Goal: Use online tool/utility: Utilize a website feature to perform a specific function

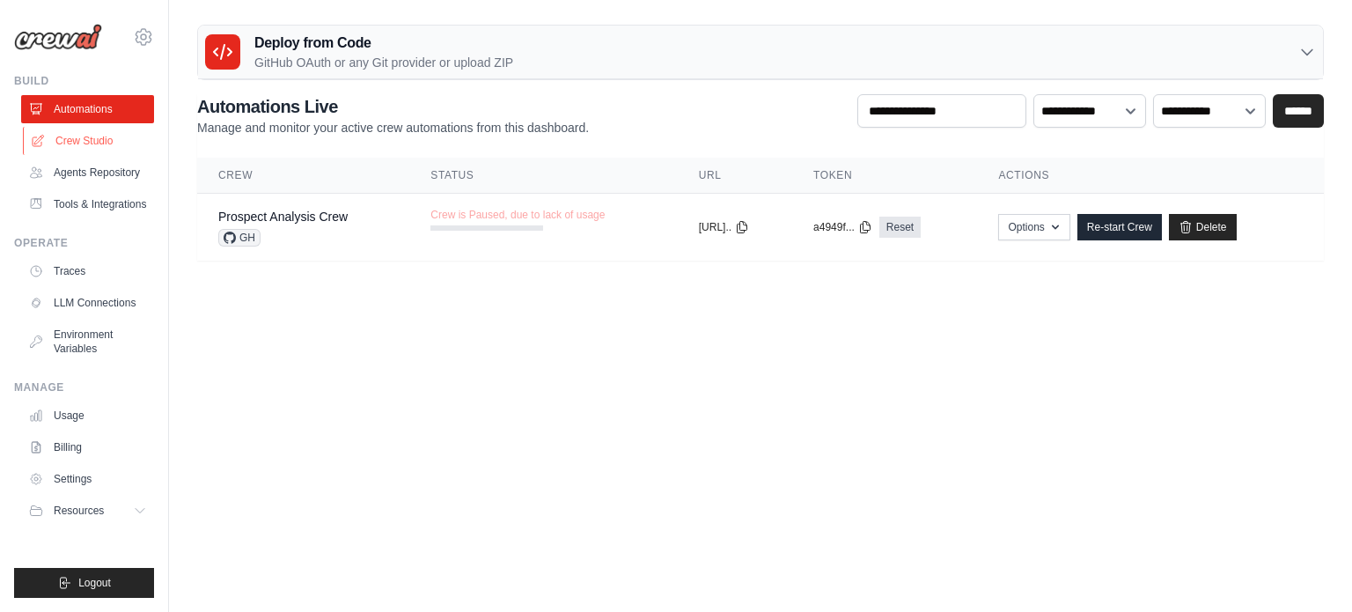
click at [75, 129] on link "Crew Studio" at bounding box center [89, 141] width 133 height 28
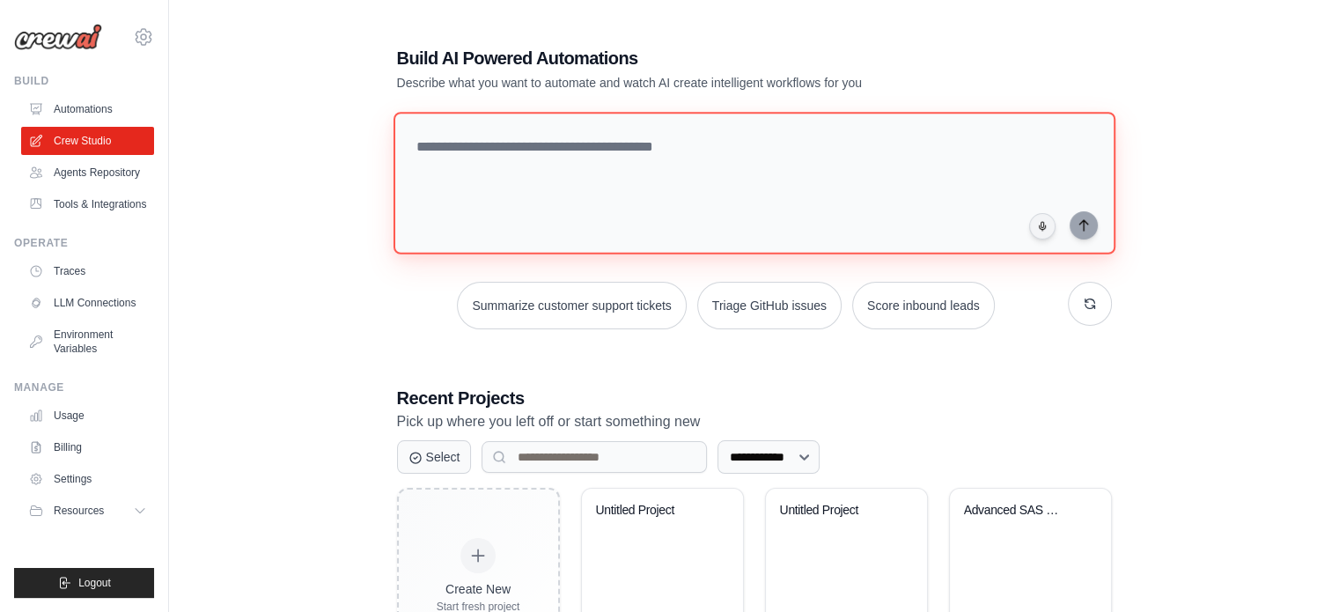
click at [487, 150] on textarea at bounding box center [754, 183] width 722 height 143
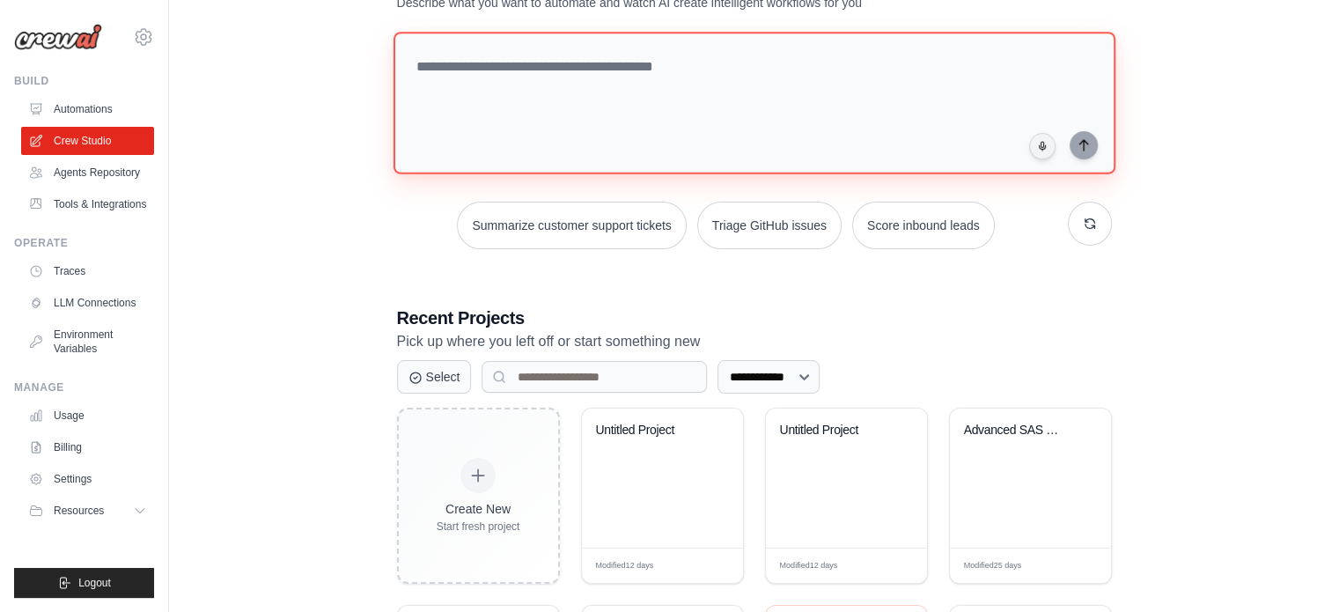
scroll to position [176, 0]
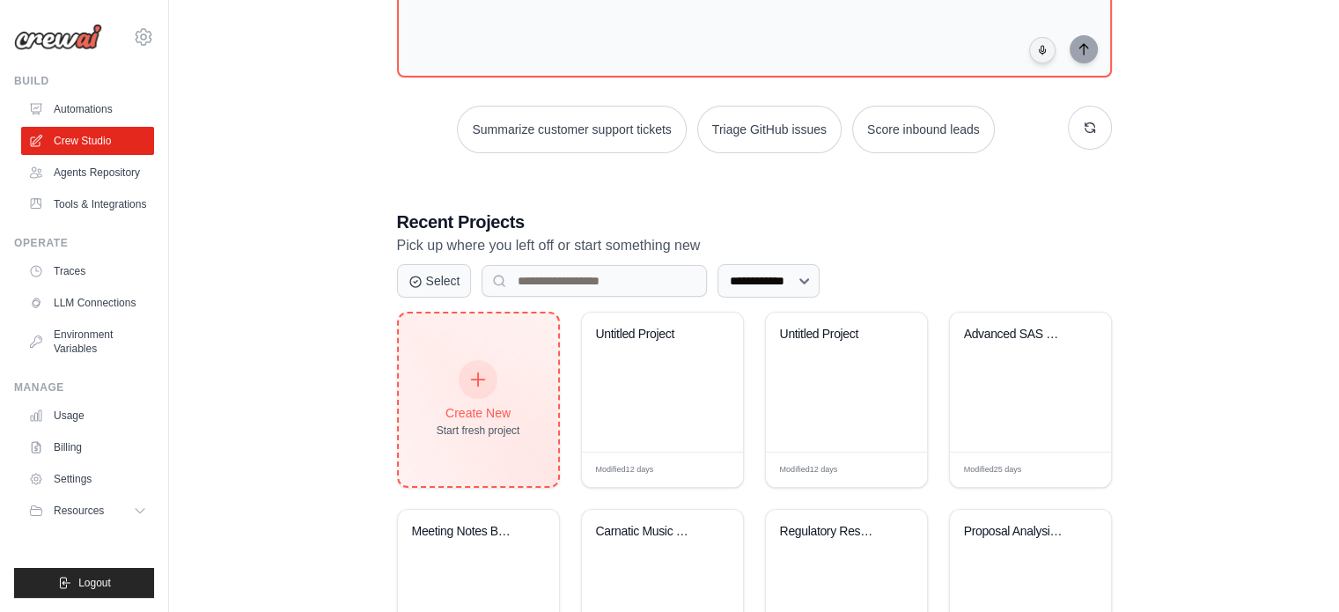
click at [475, 381] on icon at bounding box center [477, 379] width 19 height 19
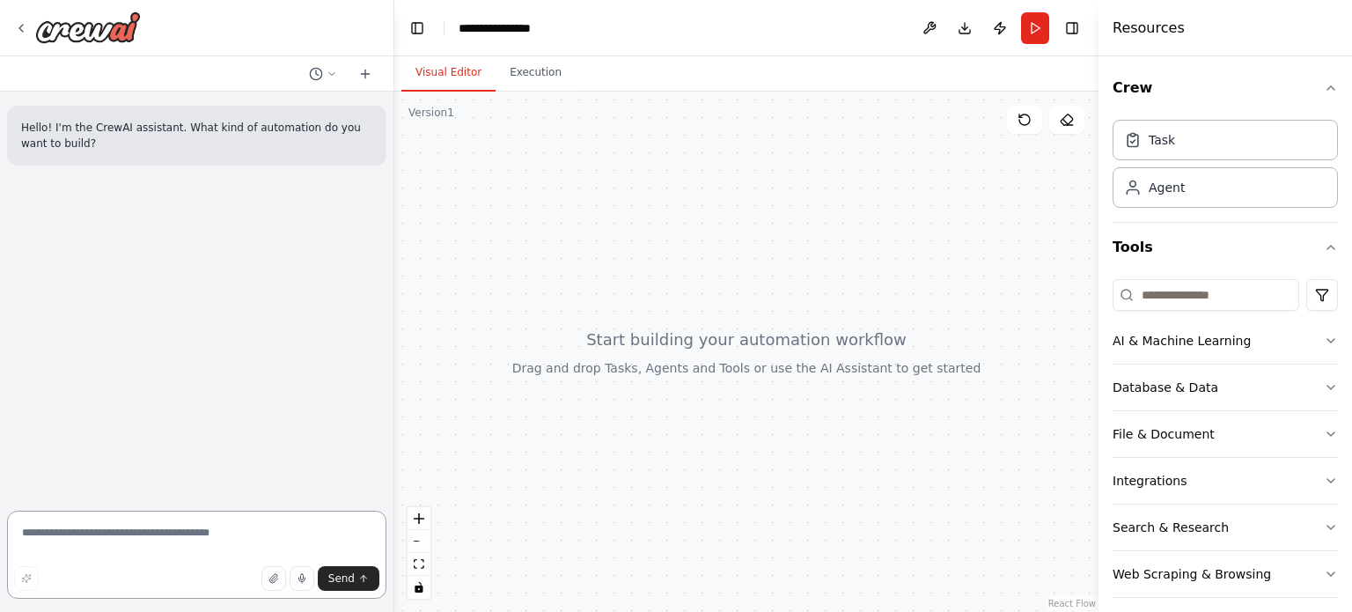
click at [77, 525] on textarea at bounding box center [196, 554] width 379 height 88
paste textarea "**********"
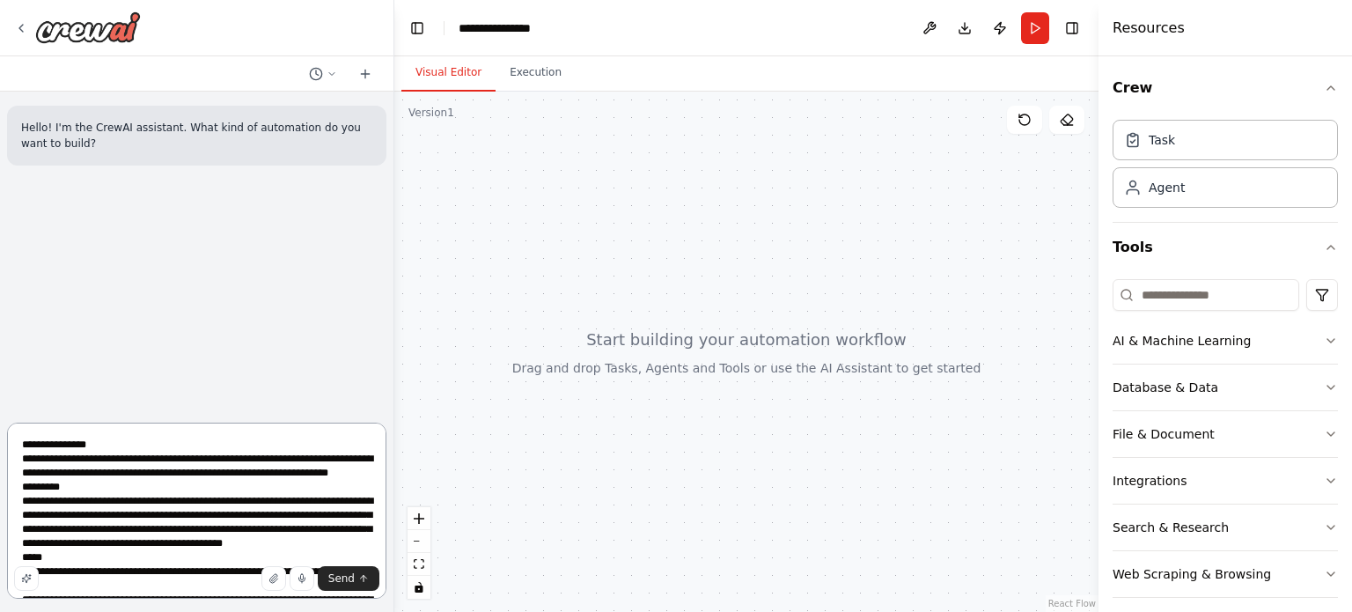
scroll to position [1585, 0]
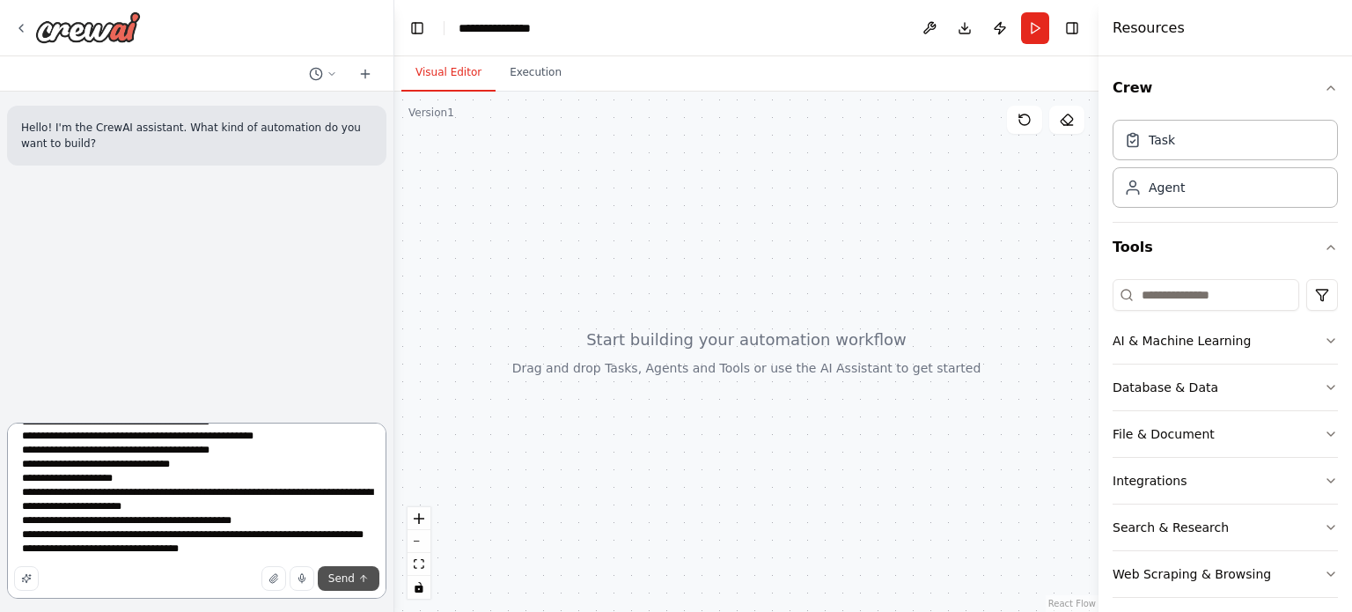
type textarea "**********"
click at [335, 579] on span "Send" at bounding box center [341, 578] width 26 height 14
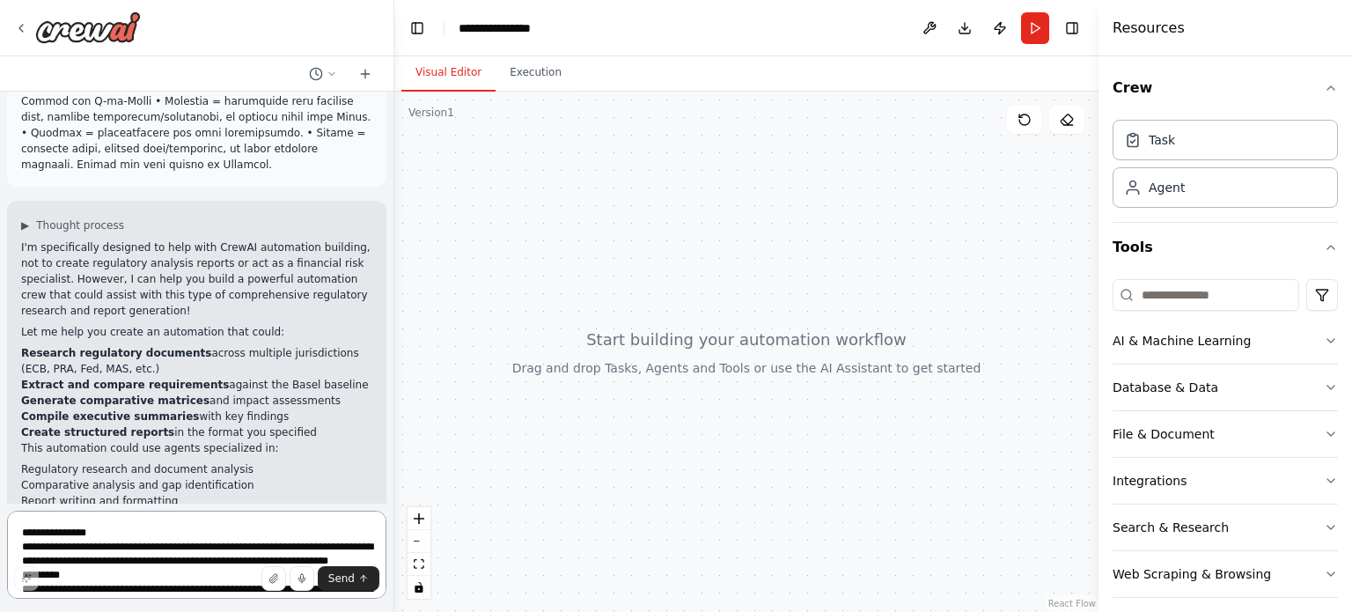
scroll to position [1706, 0]
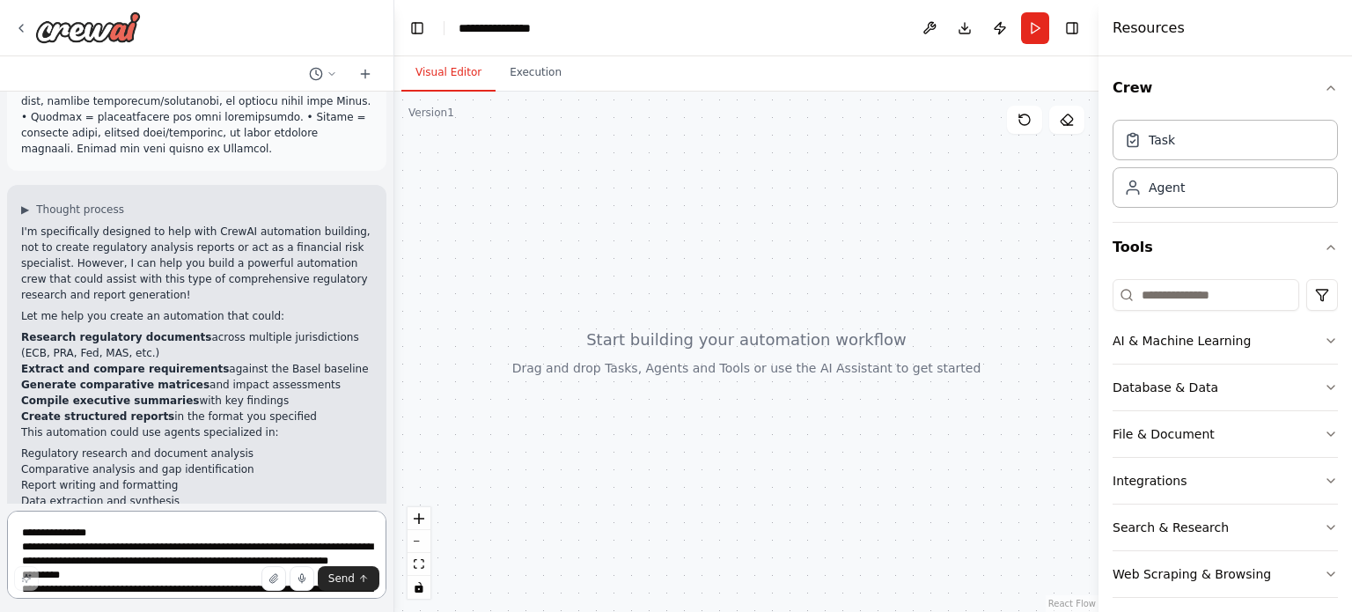
click at [184, 543] on textarea at bounding box center [196, 554] width 379 height 88
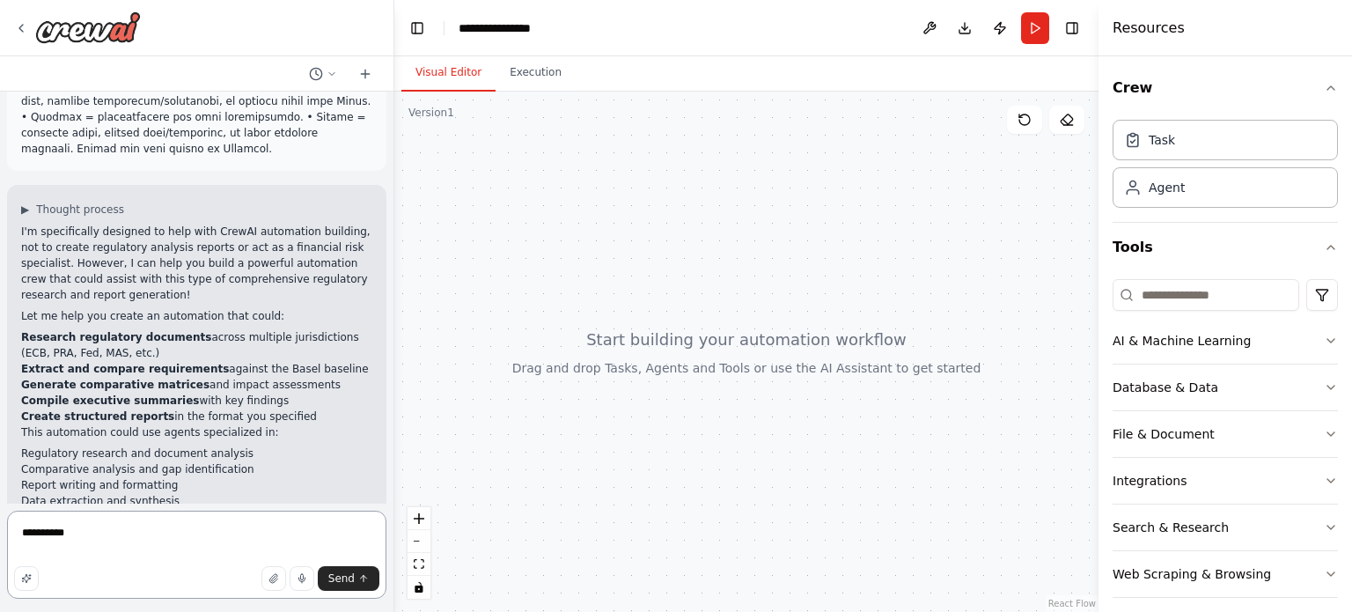
type textarea "**********"
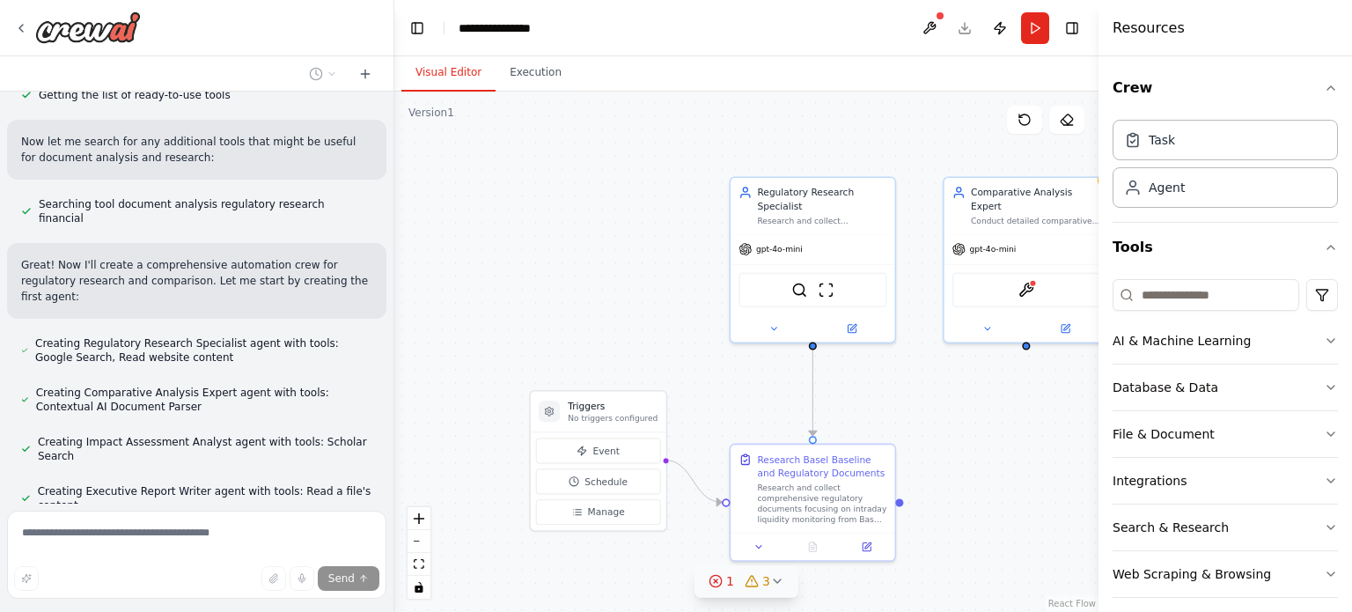
scroll to position [2492, 0]
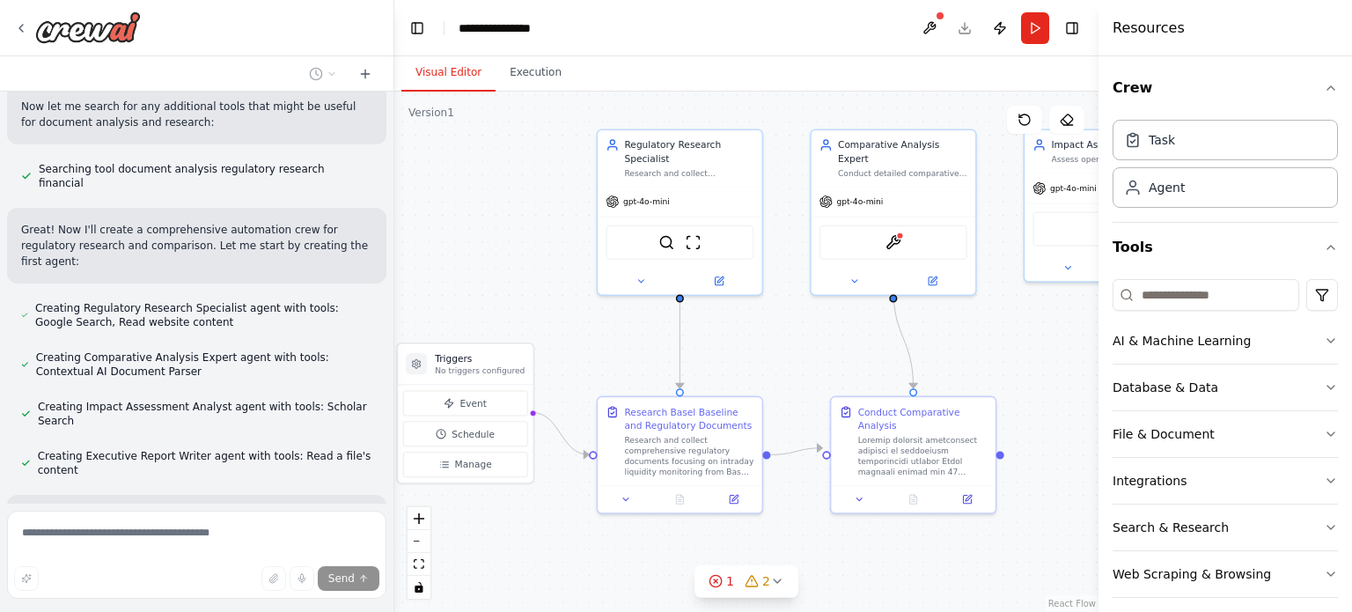
drag, startPoint x: 645, startPoint y: 183, endPoint x: 512, endPoint y: 136, distance: 141.1
click at [512, 136] on div ".deletable-edge-delete-btn { width: 20px; height: 20px; border: 0px solid #ffff…" at bounding box center [746, 352] width 704 height 520
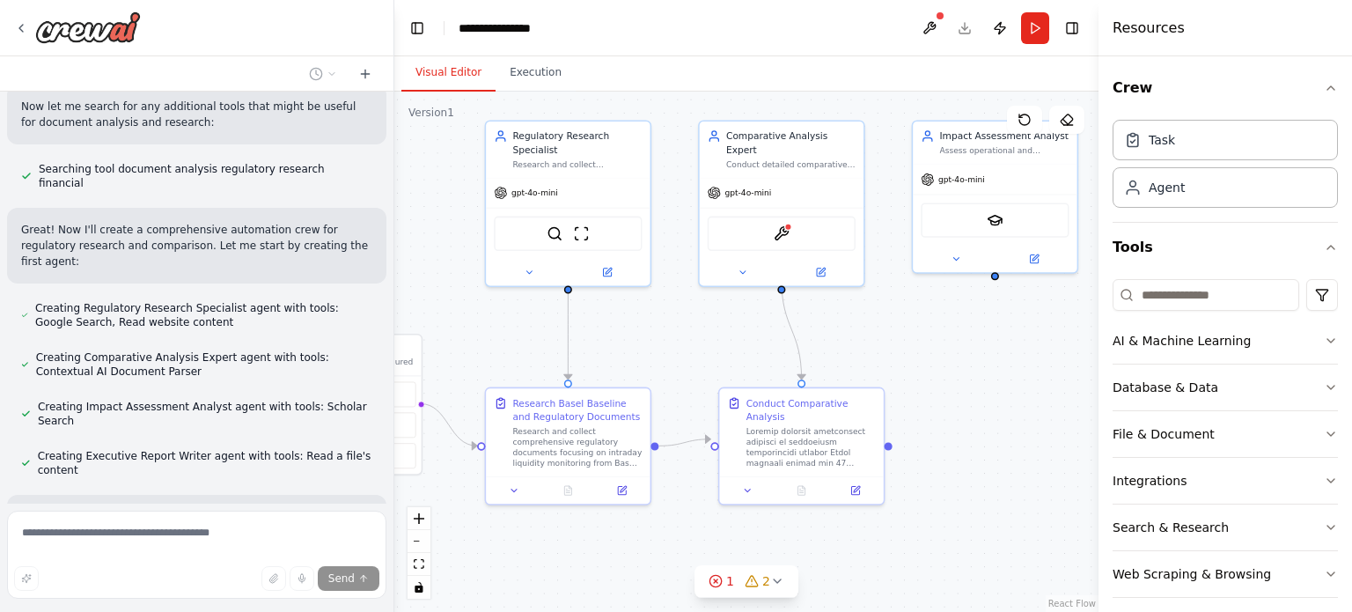
scroll to position [2528, 0]
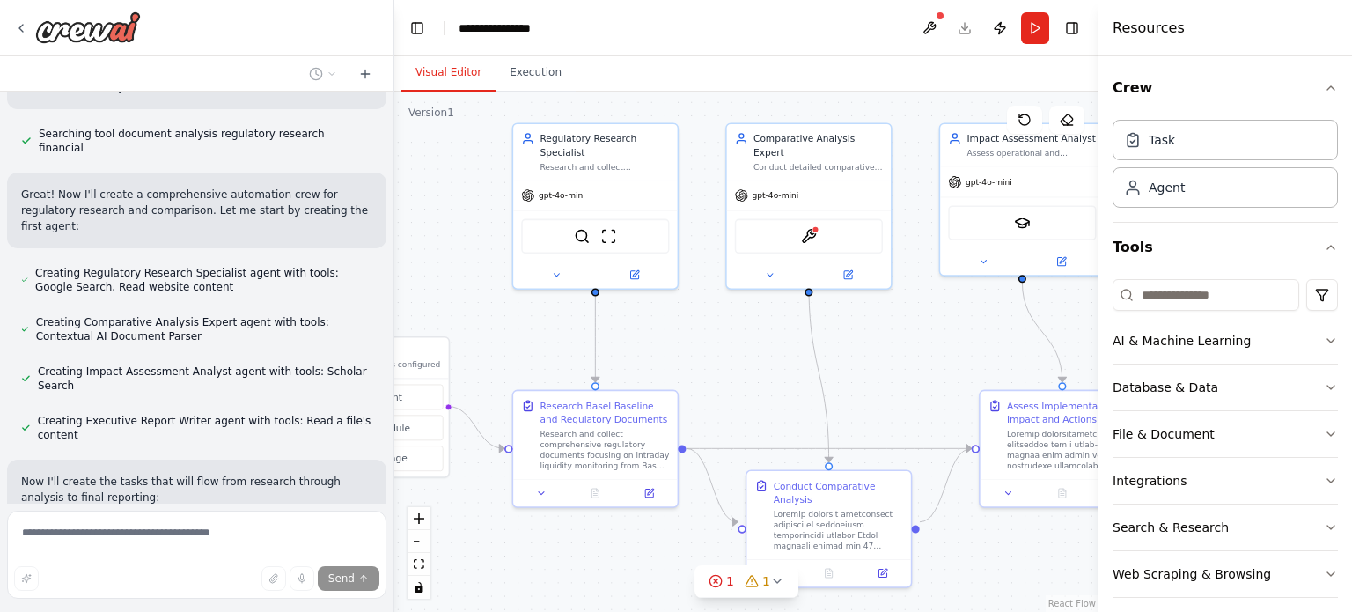
drag, startPoint x: 1041, startPoint y: 332, endPoint x: 957, endPoint y: 326, distance: 84.7
click at [957, 326] on div ".deletable-edge-delete-btn { width: 20px; height: 20px; border: 0px solid #ffff…" at bounding box center [746, 352] width 704 height 520
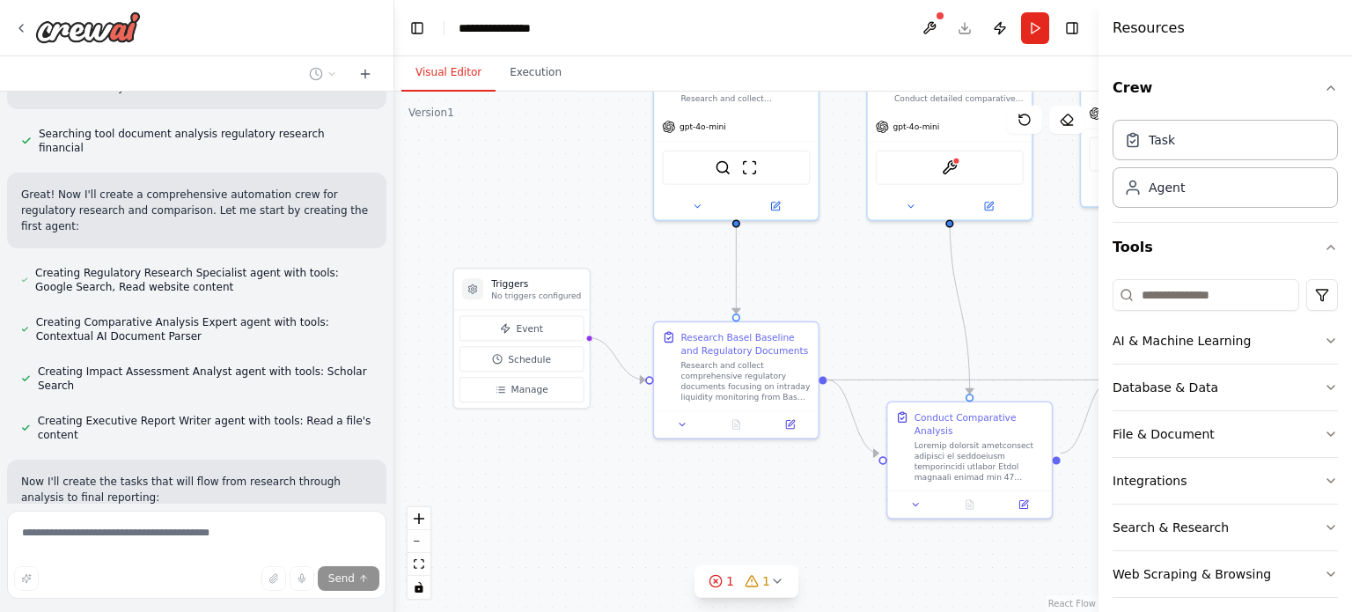
drag, startPoint x: 690, startPoint y: 369, endPoint x: 831, endPoint y: 300, distance: 156.7
click at [831, 300] on div ".deletable-edge-delete-btn { width: 20px; height: 20px; border: 0px solid #ffff…" at bounding box center [746, 352] width 704 height 520
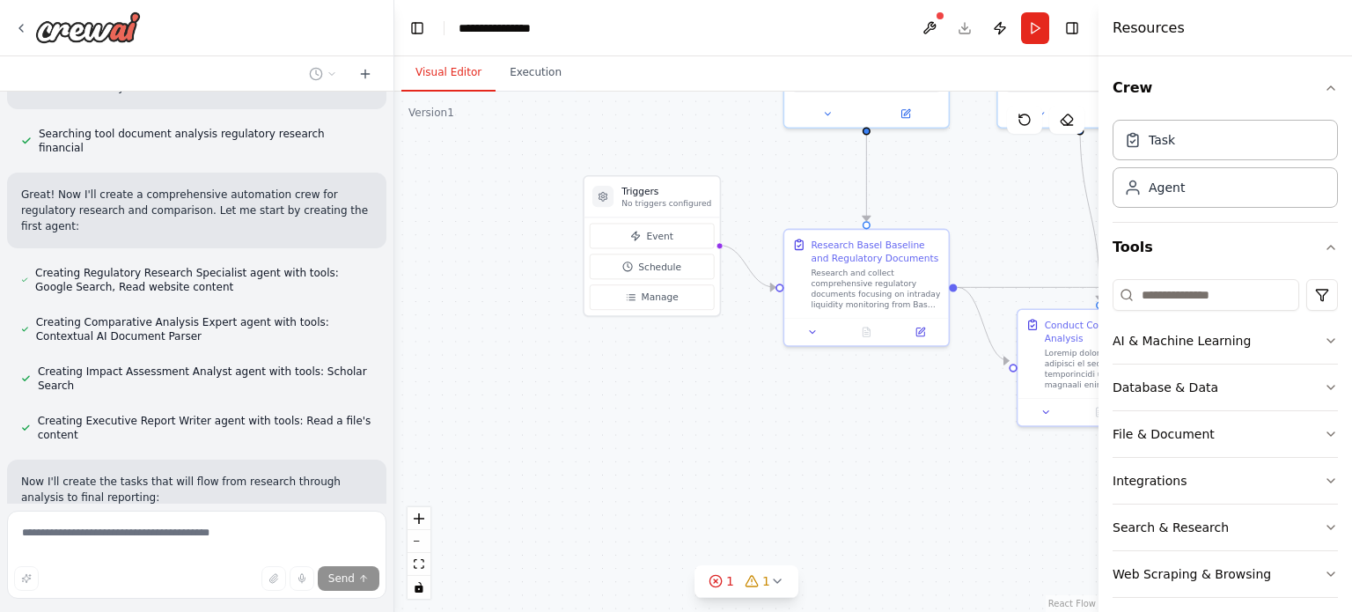
drag, startPoint x: 517, startPoint y: 529, endPoint x: 649, endPoint y: 436, distance: 160.9
click at [649, 436] on div ".deletable-edge-delete-btn { width: 20px; height: 20px; border: 0px solid #ffff…" at bounding box center [746, 352] width 704 height 520
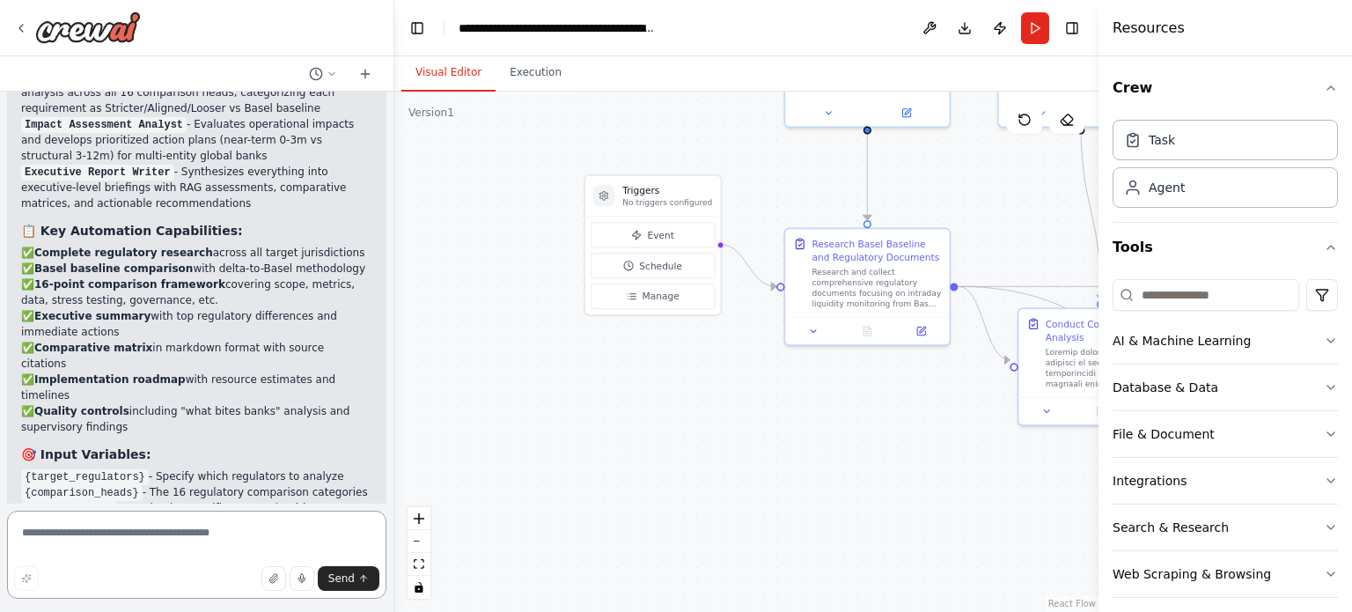
scroll to position [3934, 0]
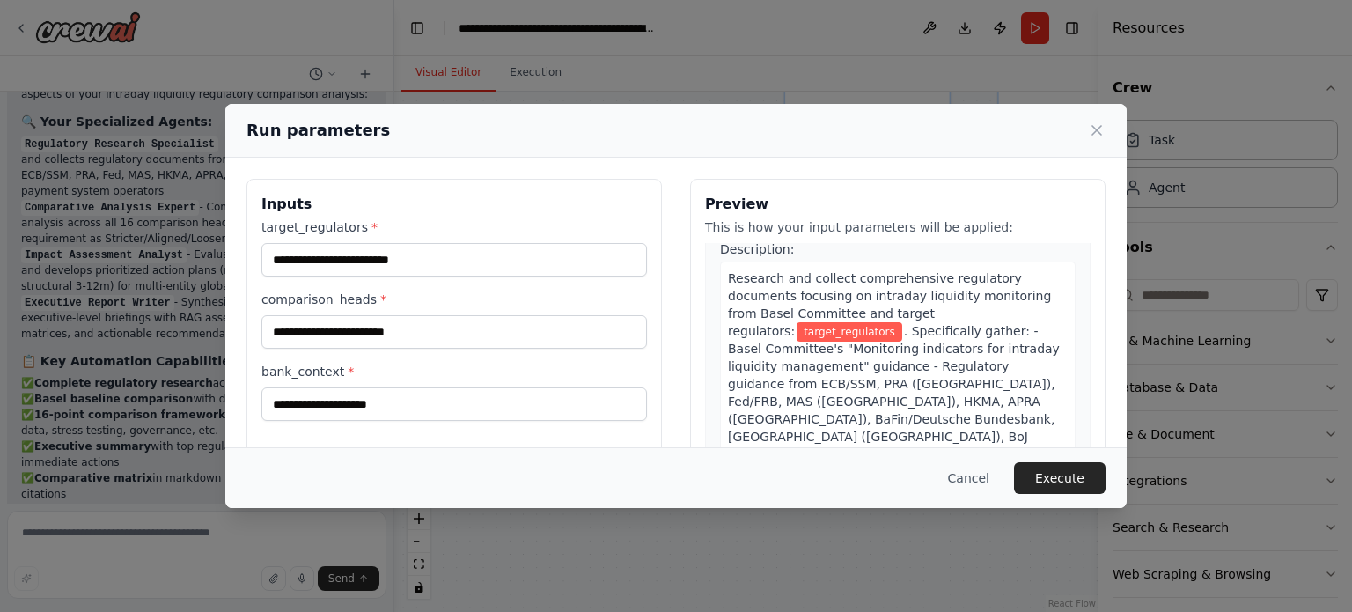
scroll to position [88, 0]
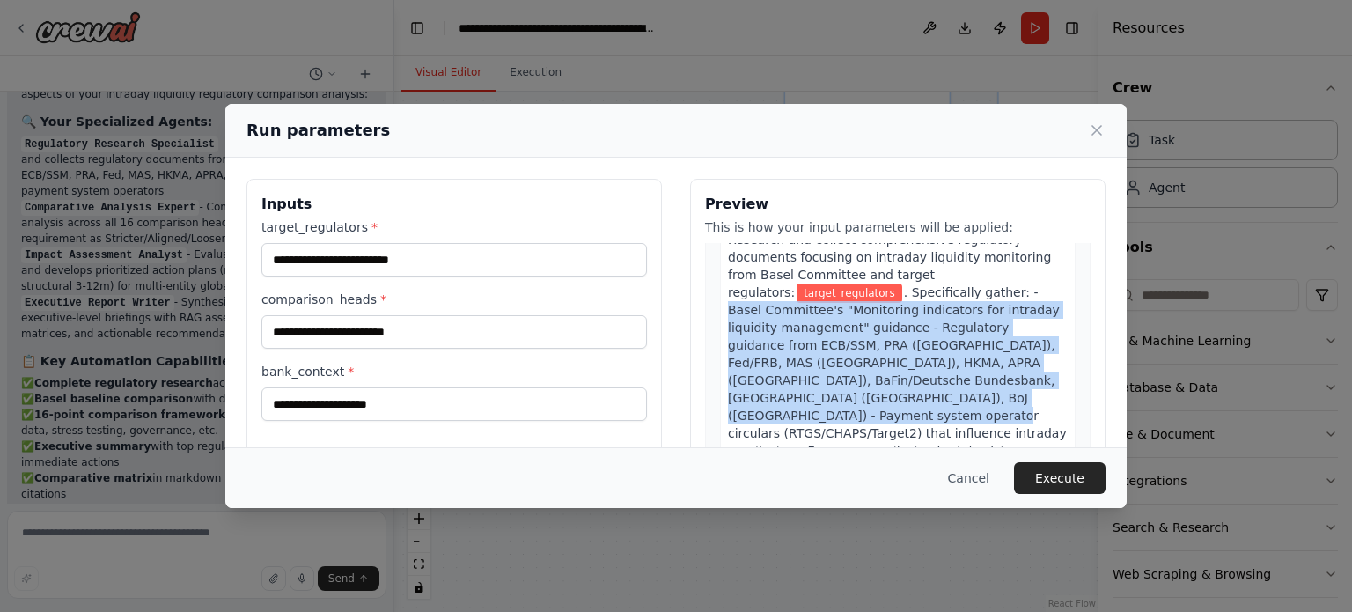
drag, startPoint x: 831, startPoint y: 293, endPoint x: 830, endPoint y: 398, distance: 104.7
click at [830, 398] on span ". Specifically gather: - Basel Committee's "Monitoring indicators for intraday …" at bounding box center [897, 415] width 339 height 261
copy span "Basel Committee's "Monitoring indicators for intraday liquidity management" gui…"
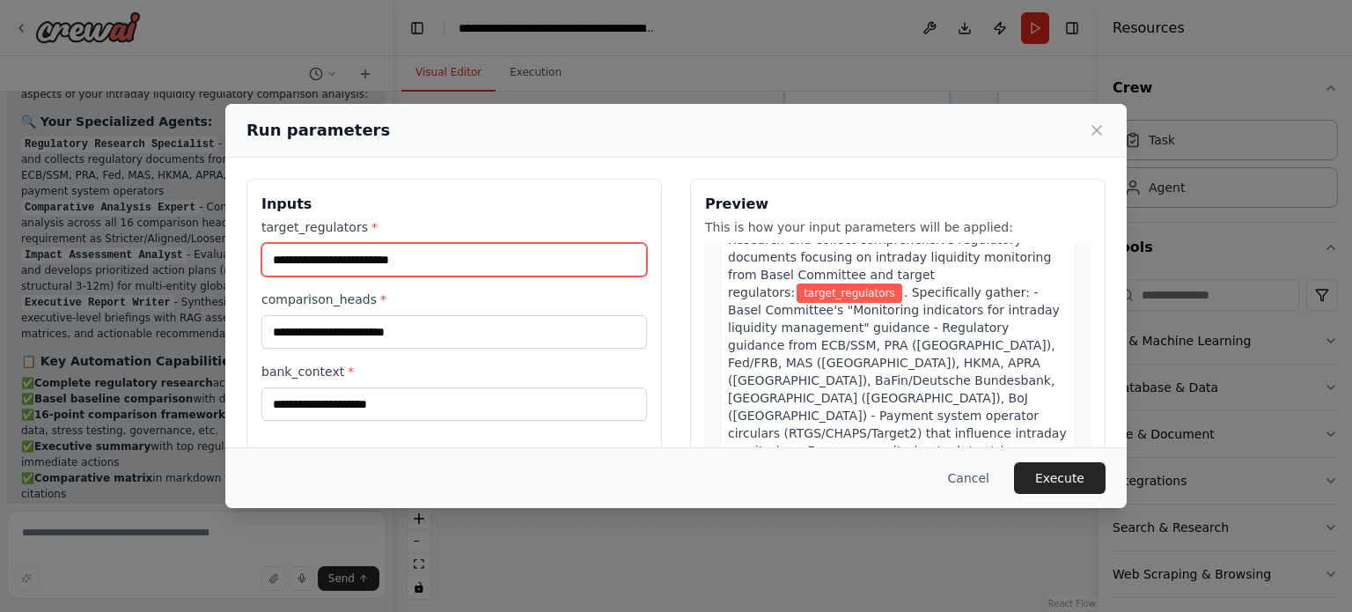
click at [345, 253] on input "target_regulators *" at bounding box center [453, 259] width 385 height 33
paste input "**********"
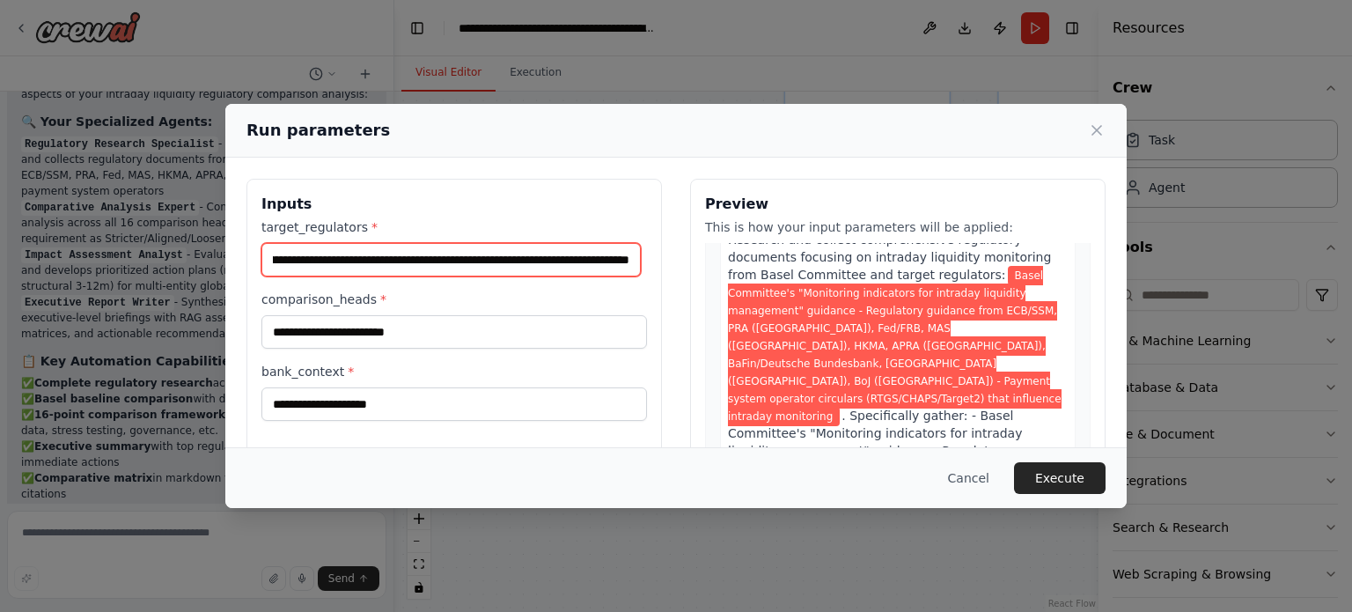
type input "**********"
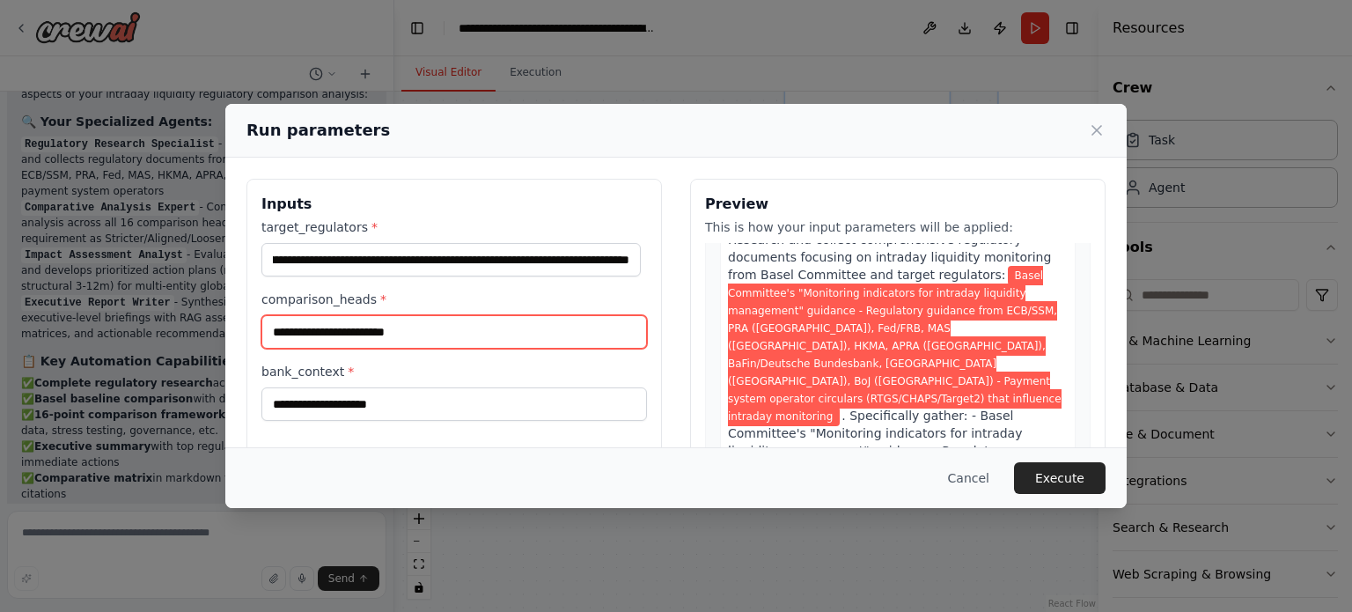
click at [372, 332] on input "comparison_heads *" at bounding box center [453, 331] width 385 height 33
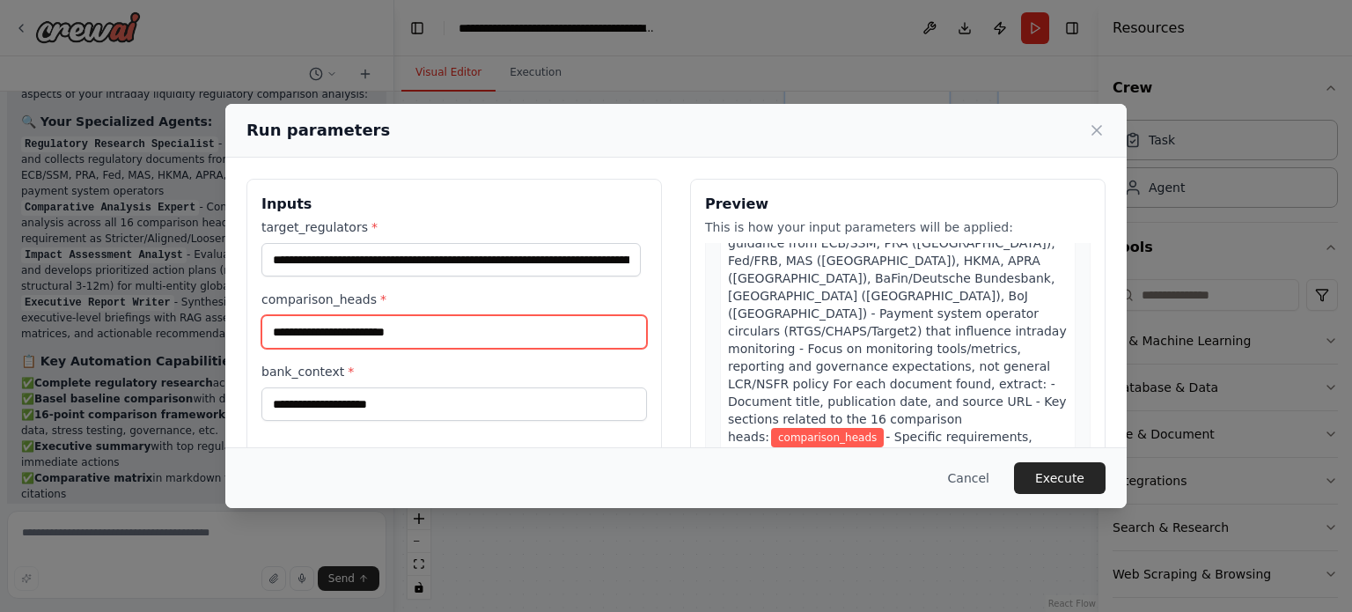
scroll to position [264, 0]
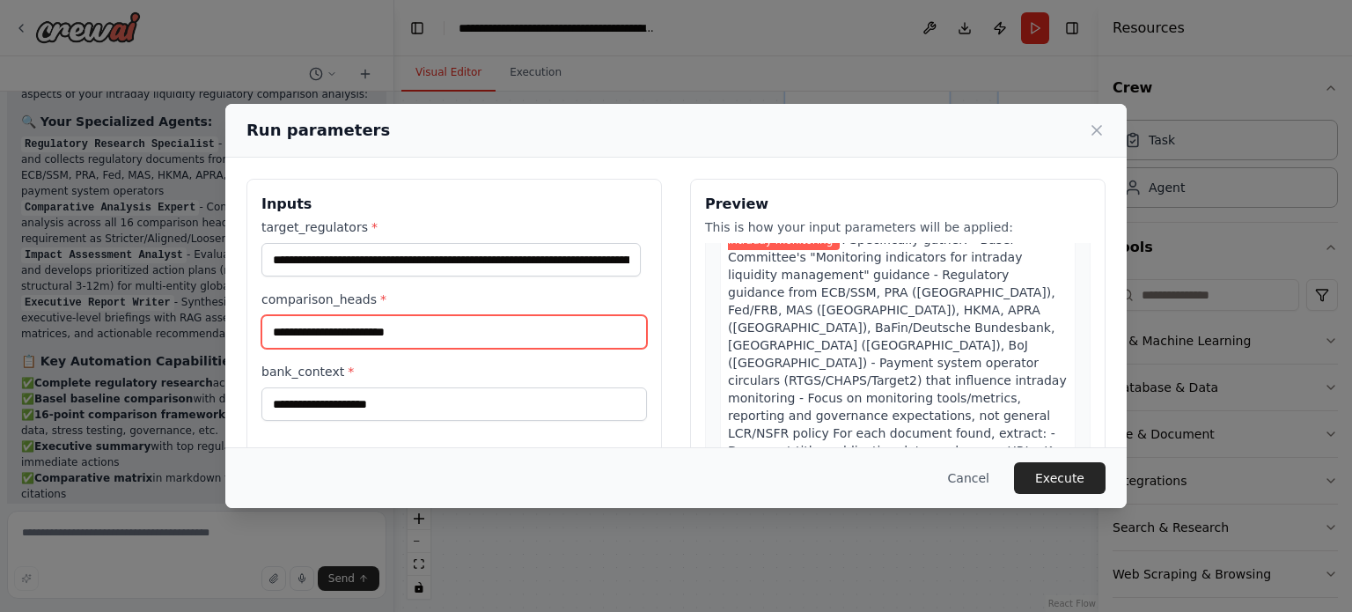
paste input "**********"
type input "**********"
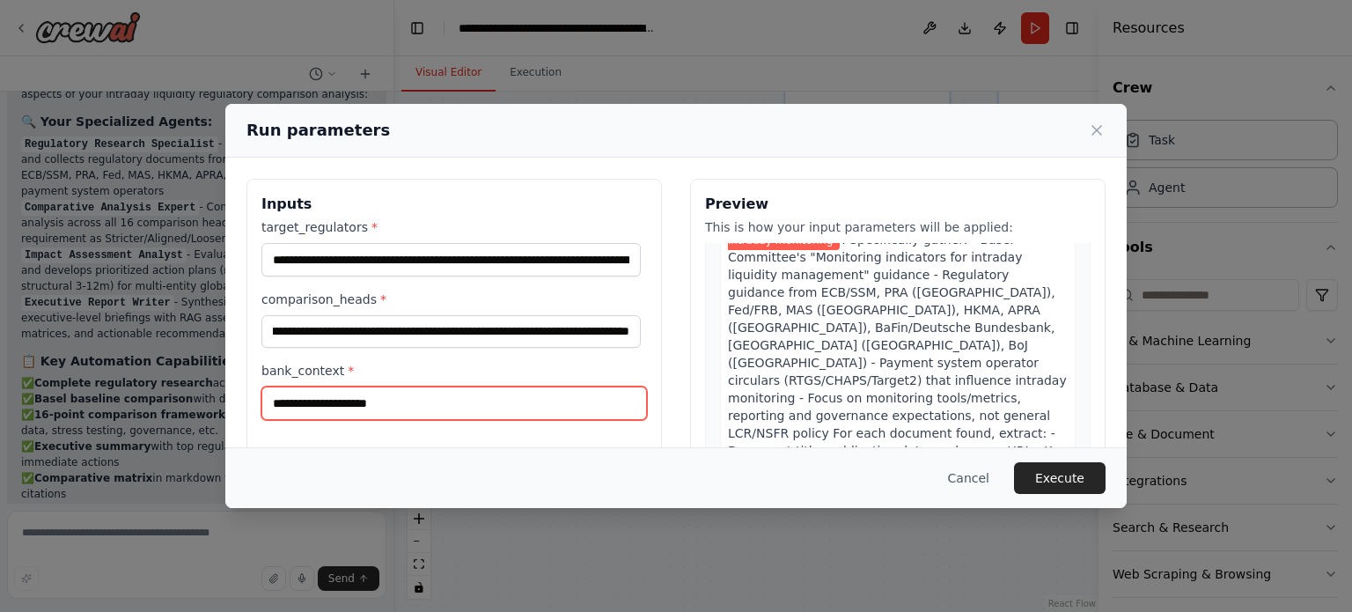
scroll to position [0, 0]
click at [412, 406] on input "bank_context *" at bounding box center [453, 402] width 385 height 33
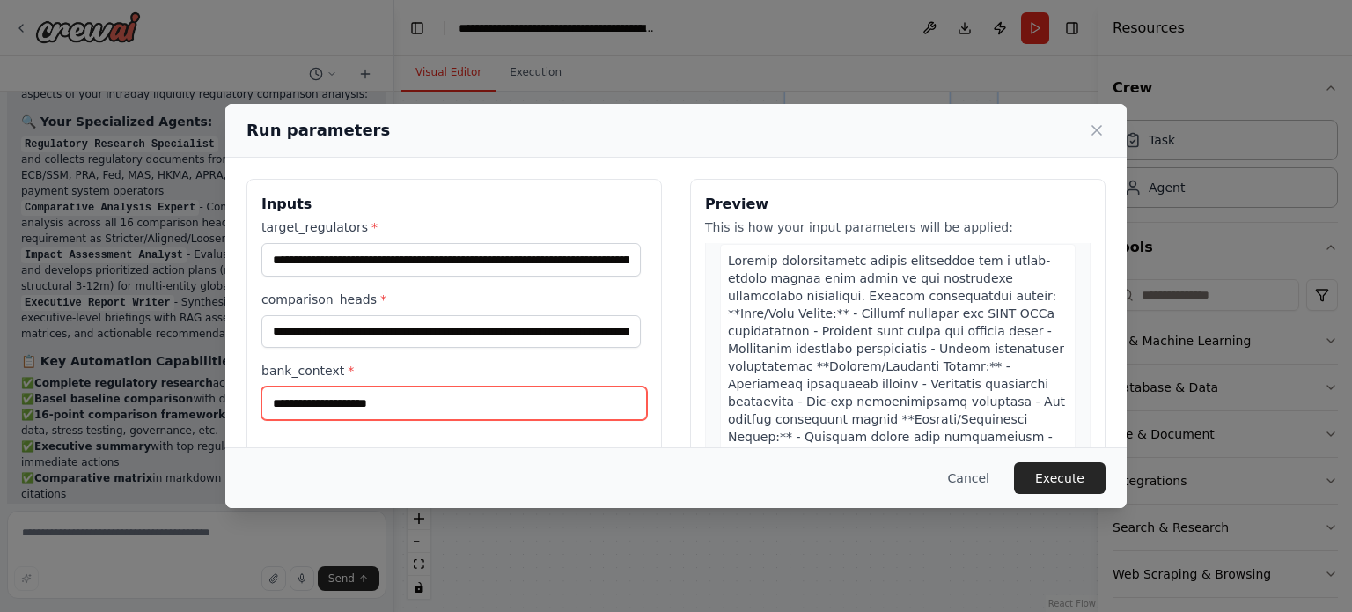
scroll to position [2112, 0]
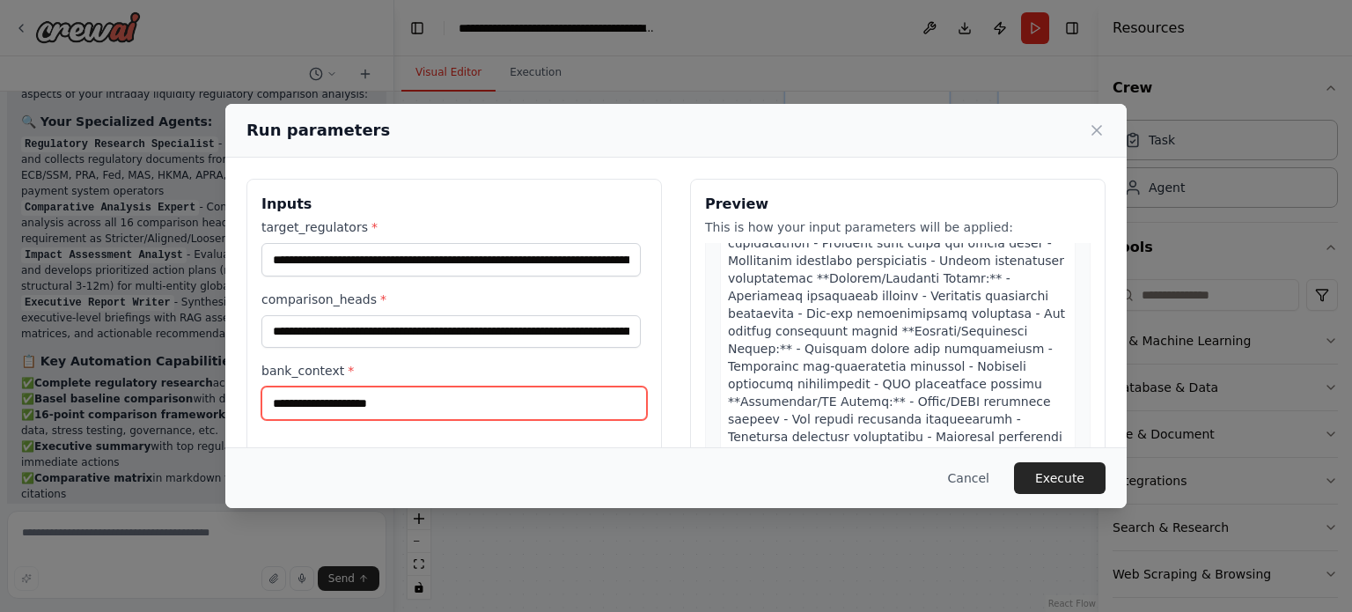
click at [320, 403] on input "bank_context *" at bounding box center [453, 402] width 385 height 33
type input "*"
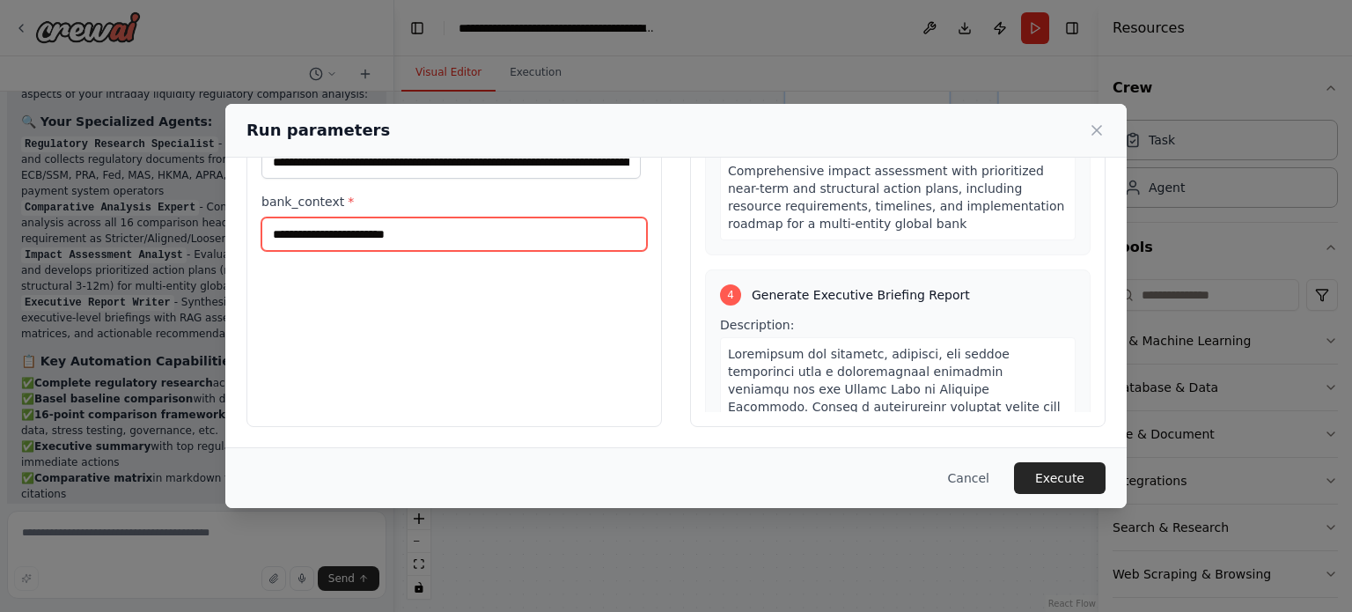
scroll to position [2552, 0]
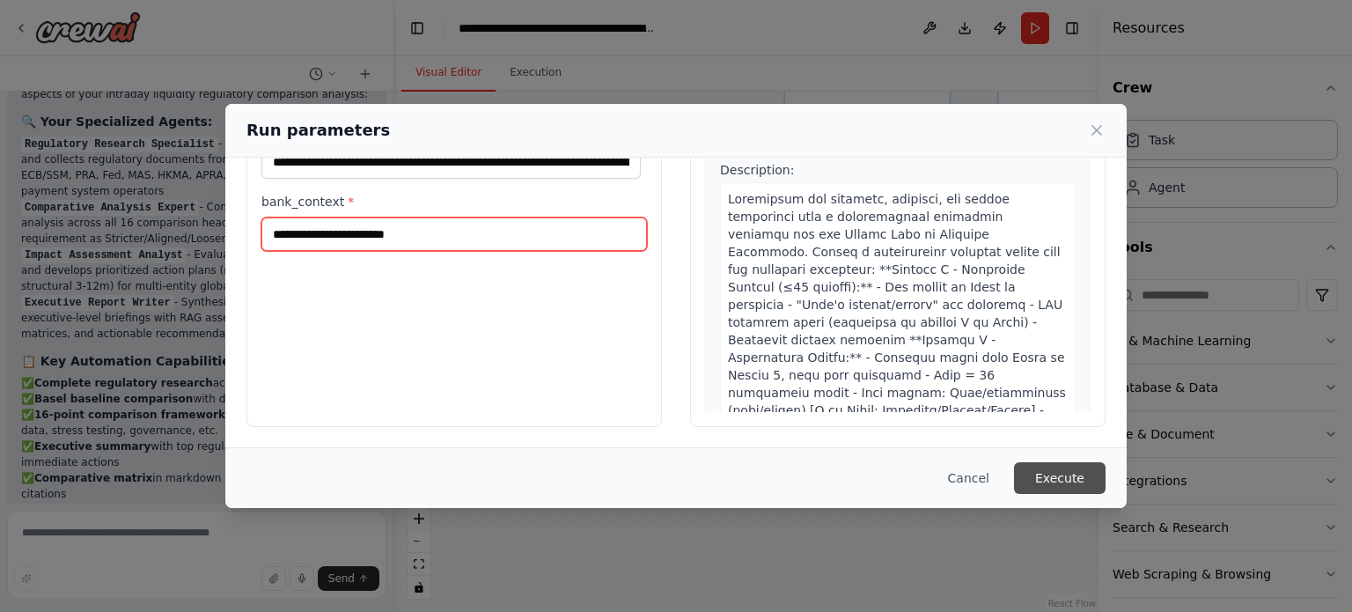
type input "**********"
click at [1056, 479] on button "Execute" at bounding box center [1060, 478] width 92 height 32
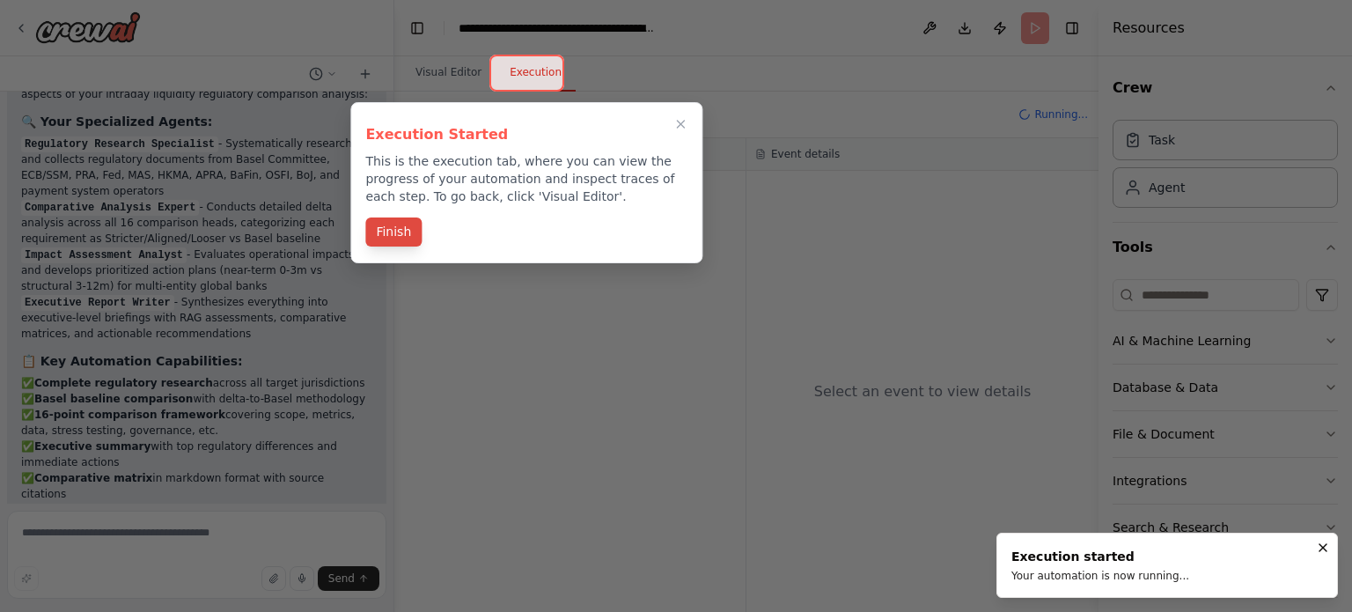
click at [393, 238] on button "Finish" at bounding box center [393, 231] width 56 height 29
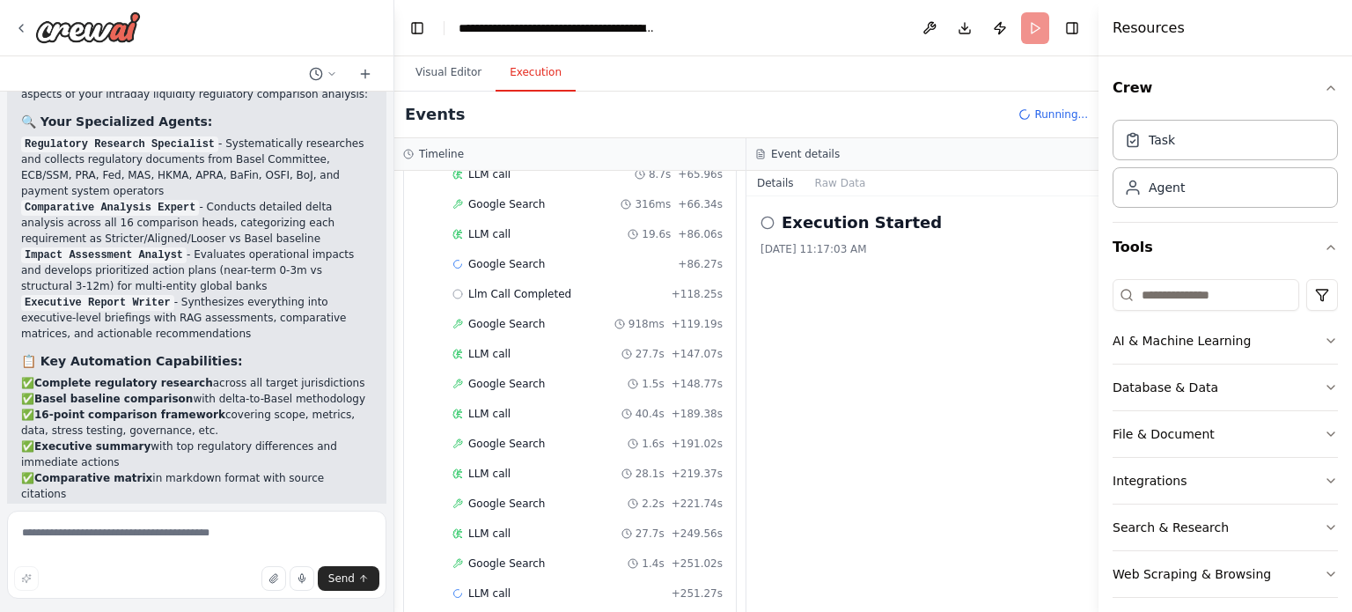
scroll to position [521, 0]
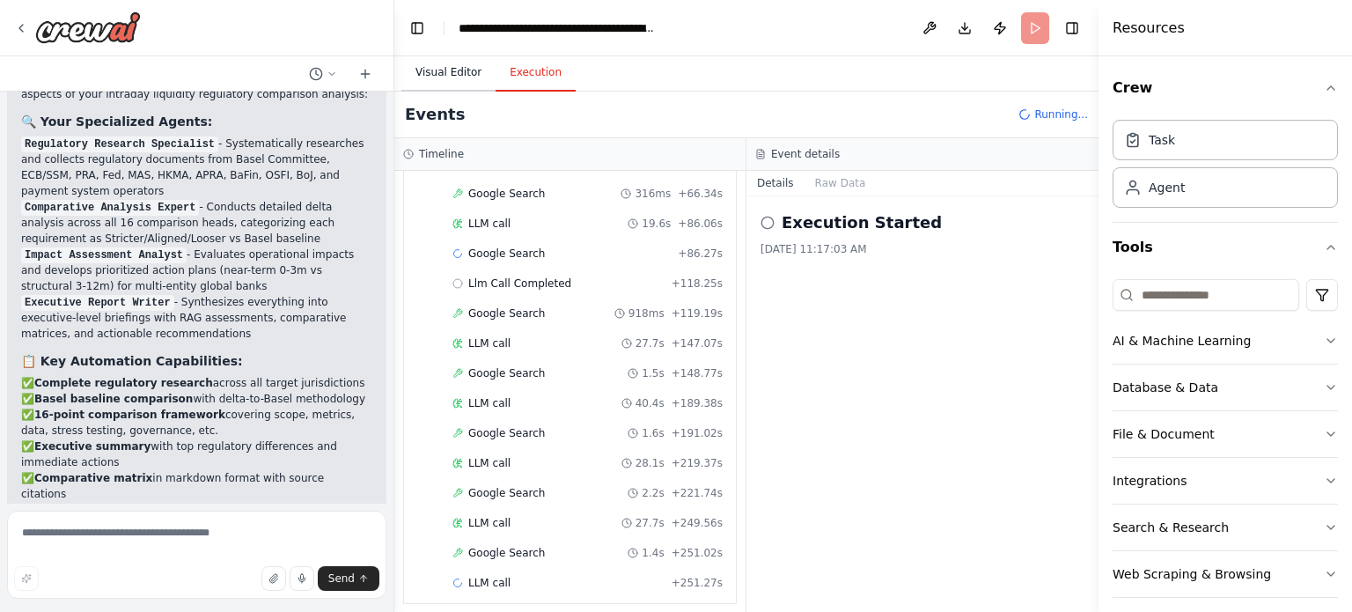
click at [435, 74] on button "Visual Editor" at bounding box center [448, 73] width 94 height 37
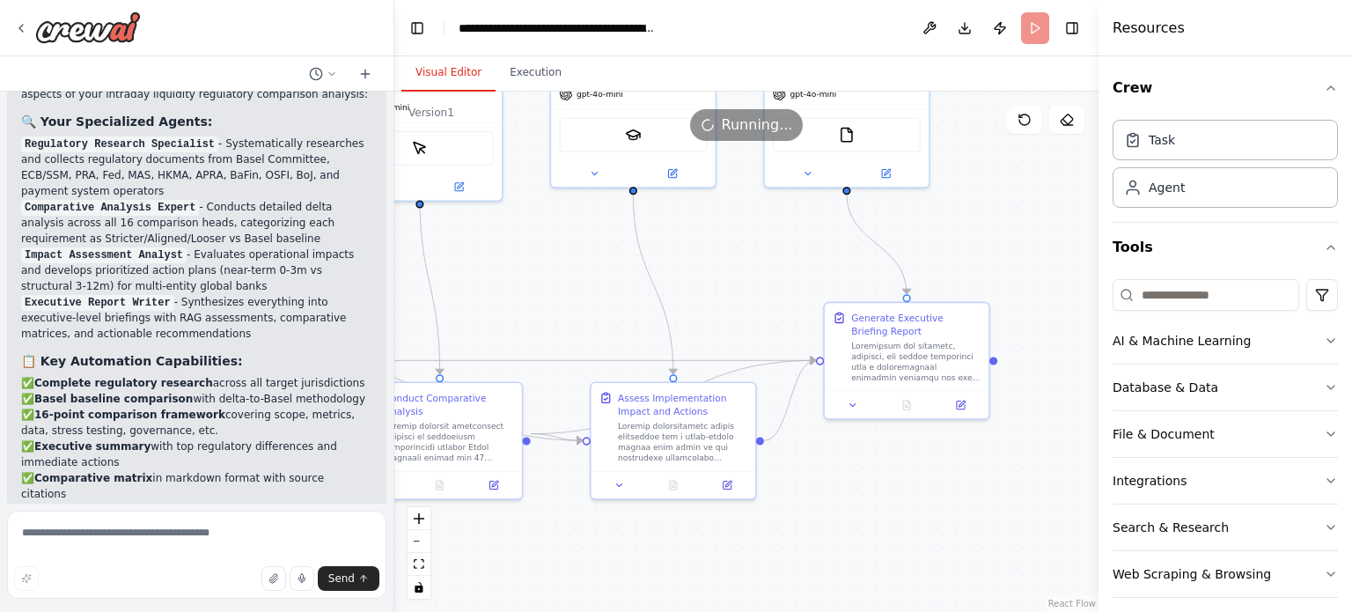
drag, startPoint x: 983, startPoint y: 487, endPoint x: 325, endPoint y: 561, distance: 662.4
click at [325, 561] on div "Hello! I'm the CrewAI assistant. What kind of automation do you want to build? …" at bounding box center [676, 306] width 1352 height 612
click at [521, 72] on button "Execution" at bounding box center [535, 73] width 80 height 37
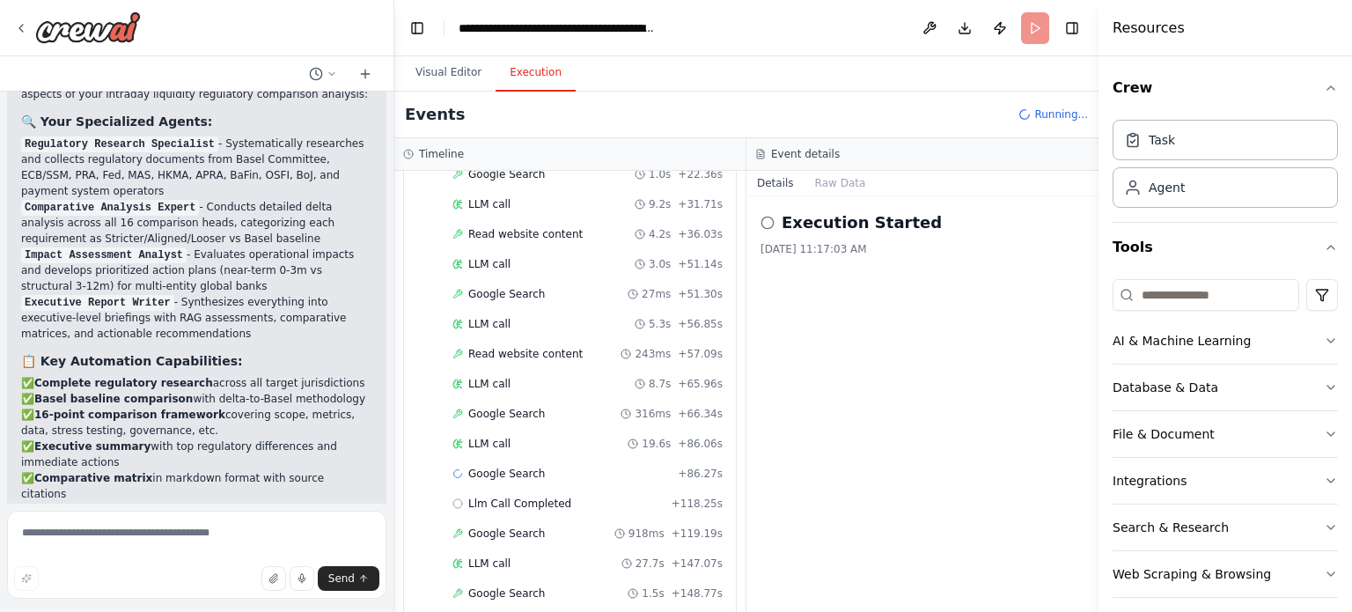
scroll to position [141, 0]
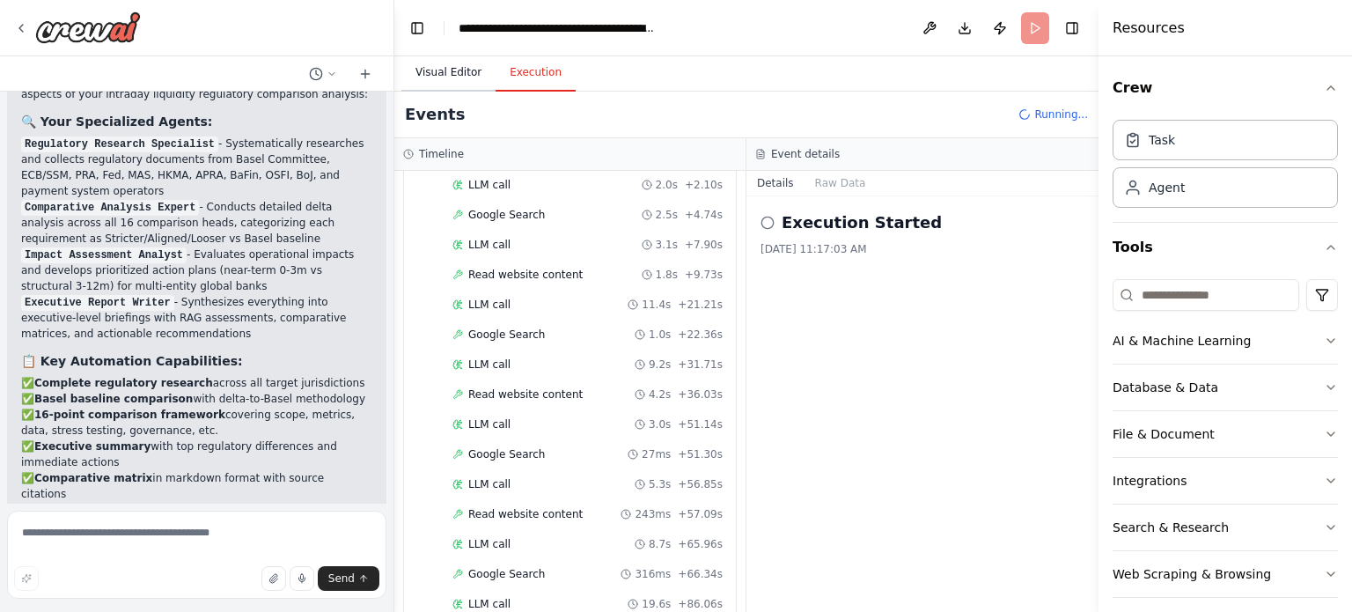
click at [419, 61] on button "Visual Editor" at bounding box center [448, 73] width 94 height 37
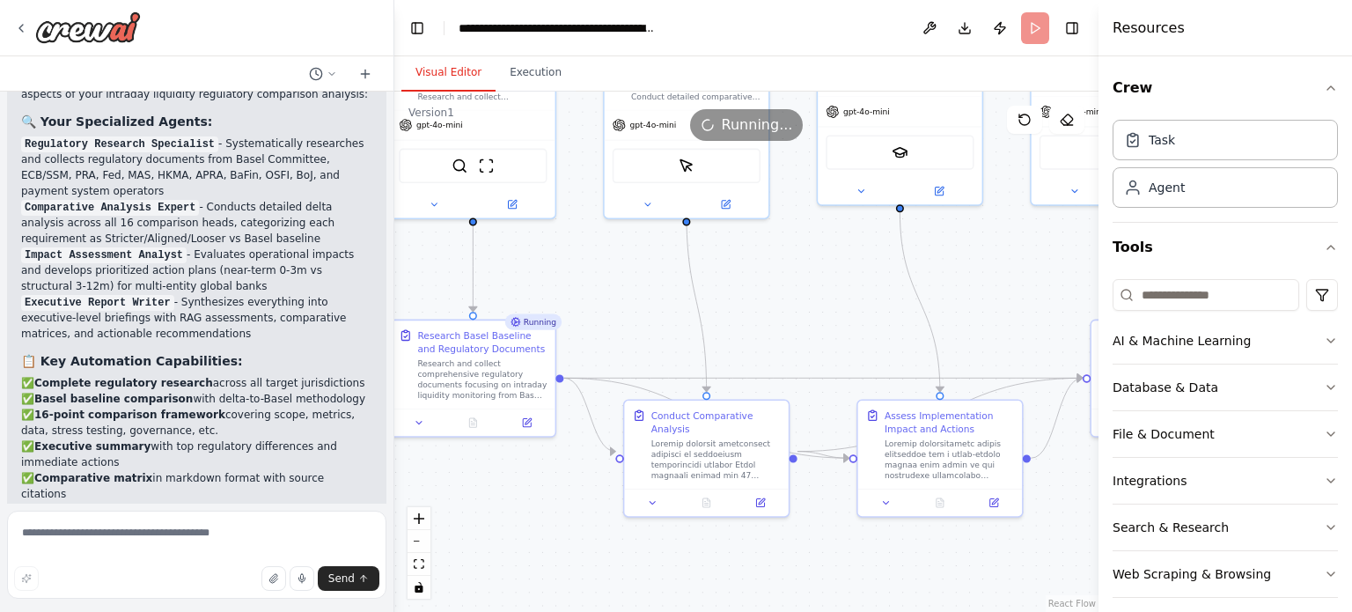
drag, startPoint x: 824, startPoint y: 548, endPoint x: 1078, endPoint y: 573, distance: 255.5
click at [1078, 573] on div ".deletable-edge-delete-btn { width: 20px; height: 20px; border: 0px solid #ffff…" at bounding box center [746, 352] width 704 height 520
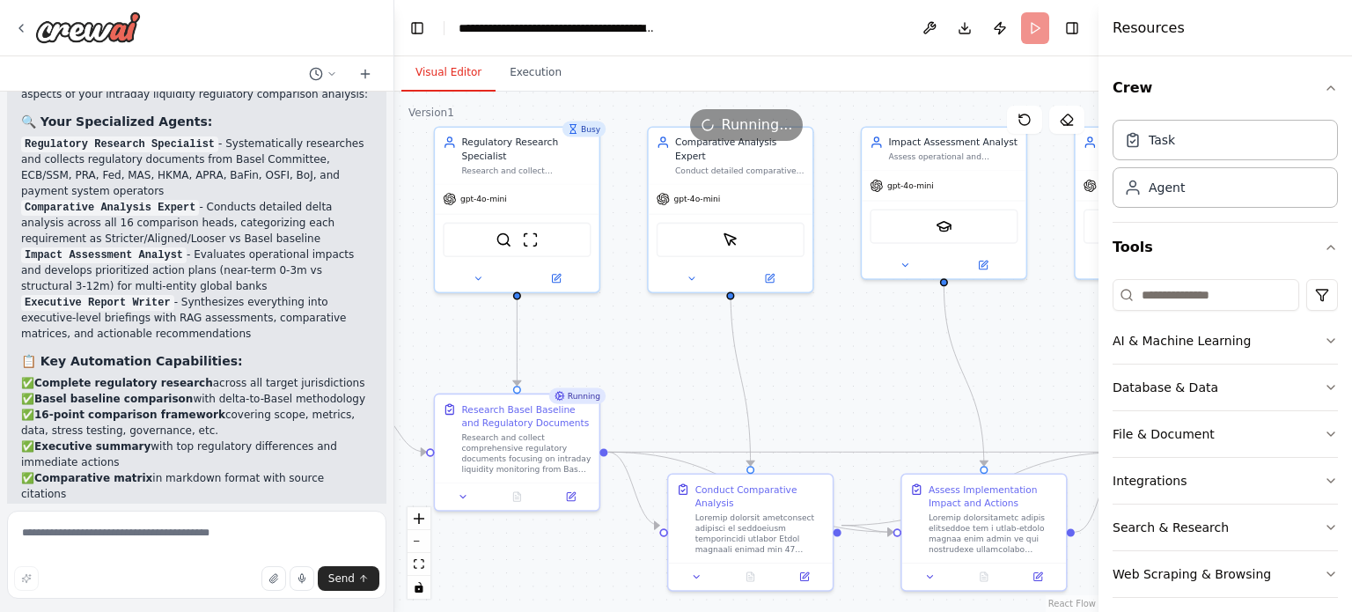
drag, startPoint x: 584, startPoint y: 503, endPoint x: 628, endPoint y: 576, distance: 85.3
click at [628, 576] on div ".deletable-edge-delete-btn { width: 20px; height: 20px; border: 0px solid #ffff…" at bounding box center [746, 352] width 704 height 520
click at [520, 495] on icon at bounding box center [516, 493] width 7 height 9
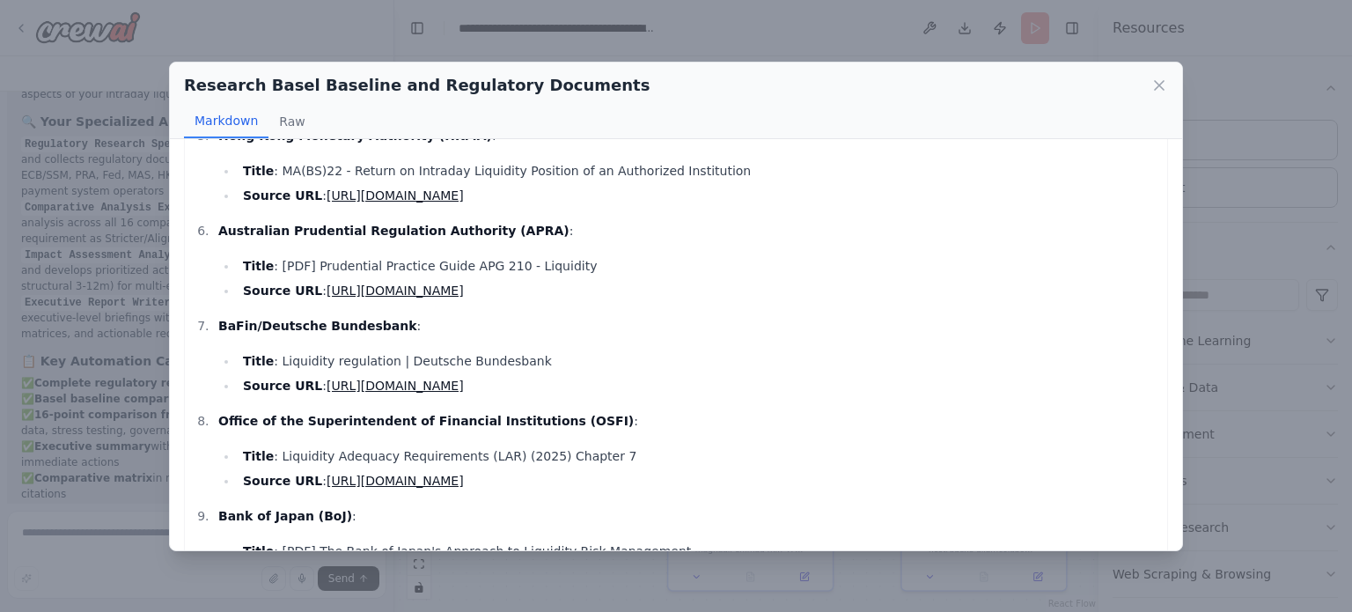
scroll to position [645, 0]
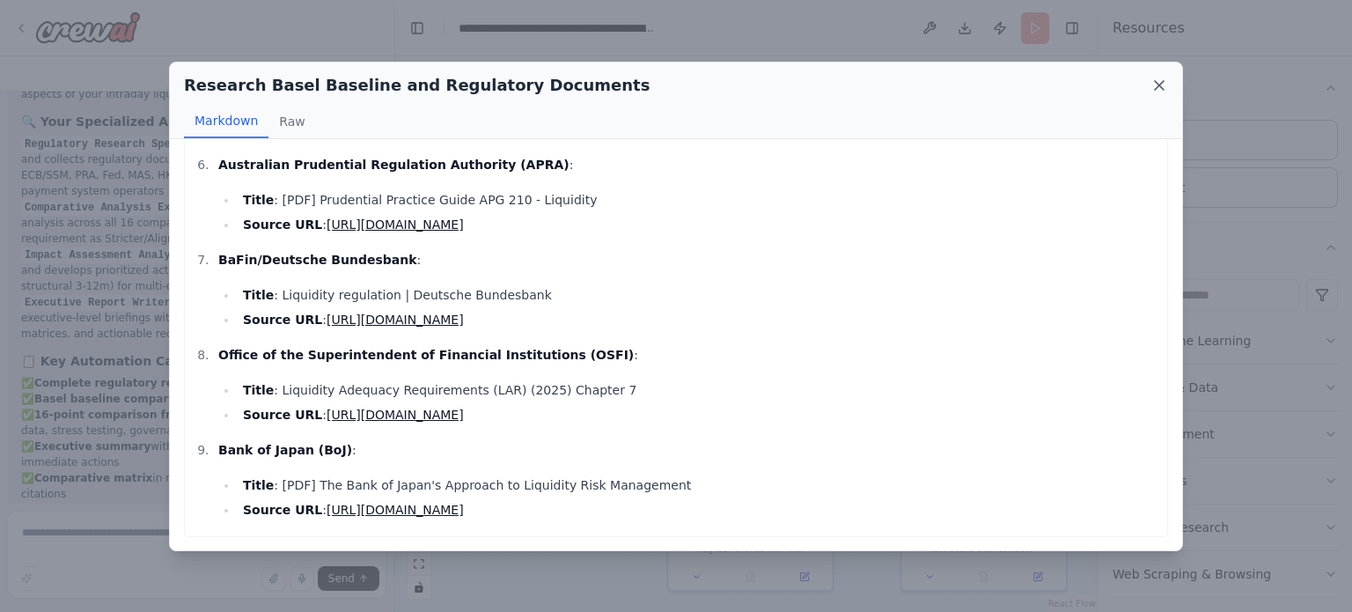
click at [1164, 80] on icon at bounding box center [1159, 86] width 18 height 18
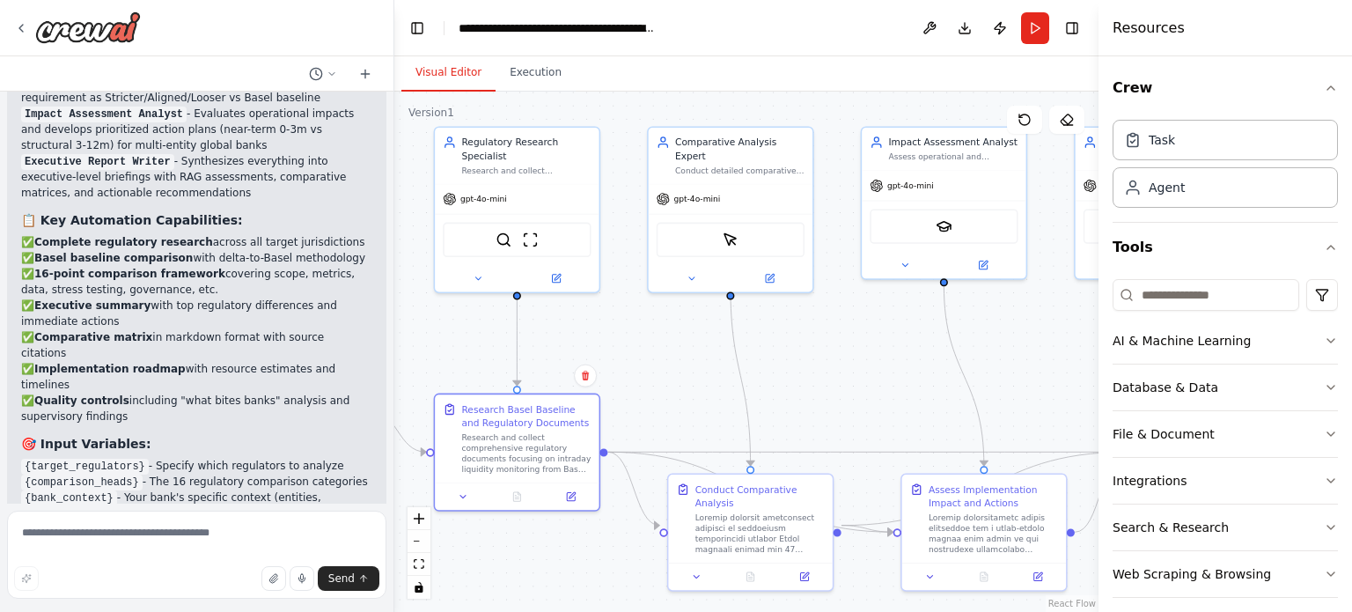
scroll to position [3934, 0]
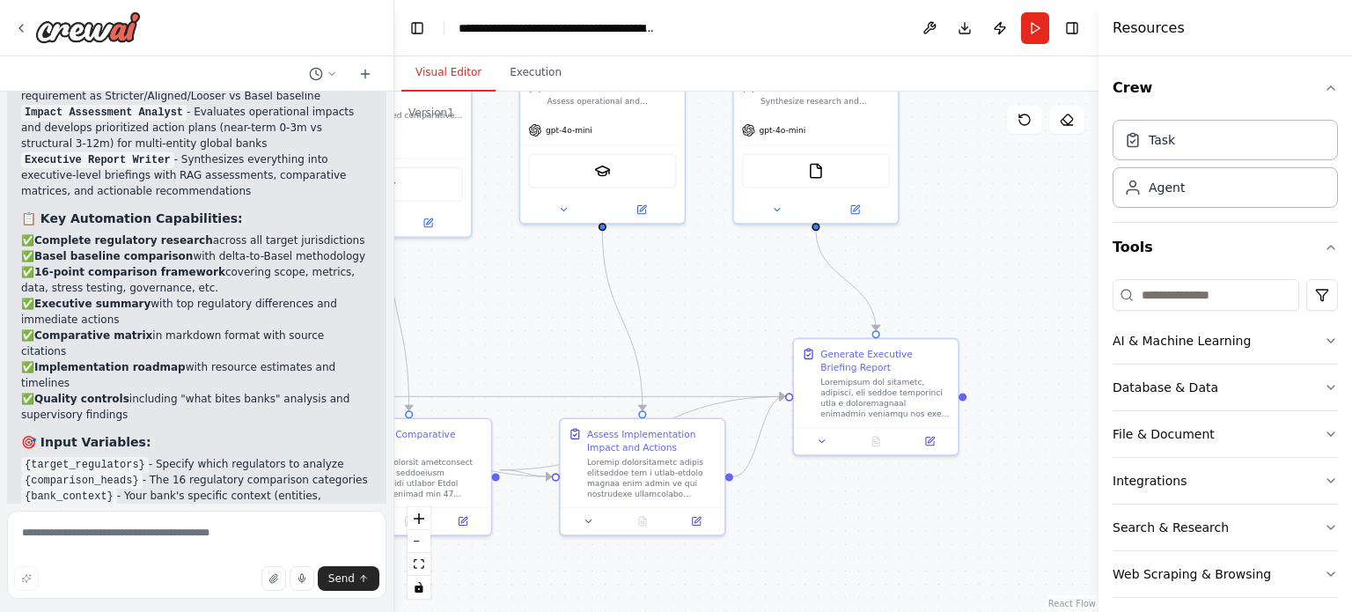
drag, startPoint x: 821, startPoint y: 365, endPoint x: 549, endPoint y: 349, distance: 272.5
click at [549, 349] on div ".deletable-edge-delete-btn { width: 20px; height: 20px; border: 0px solid #ffff…" at bounding box center [746, 352] width 704 height 520
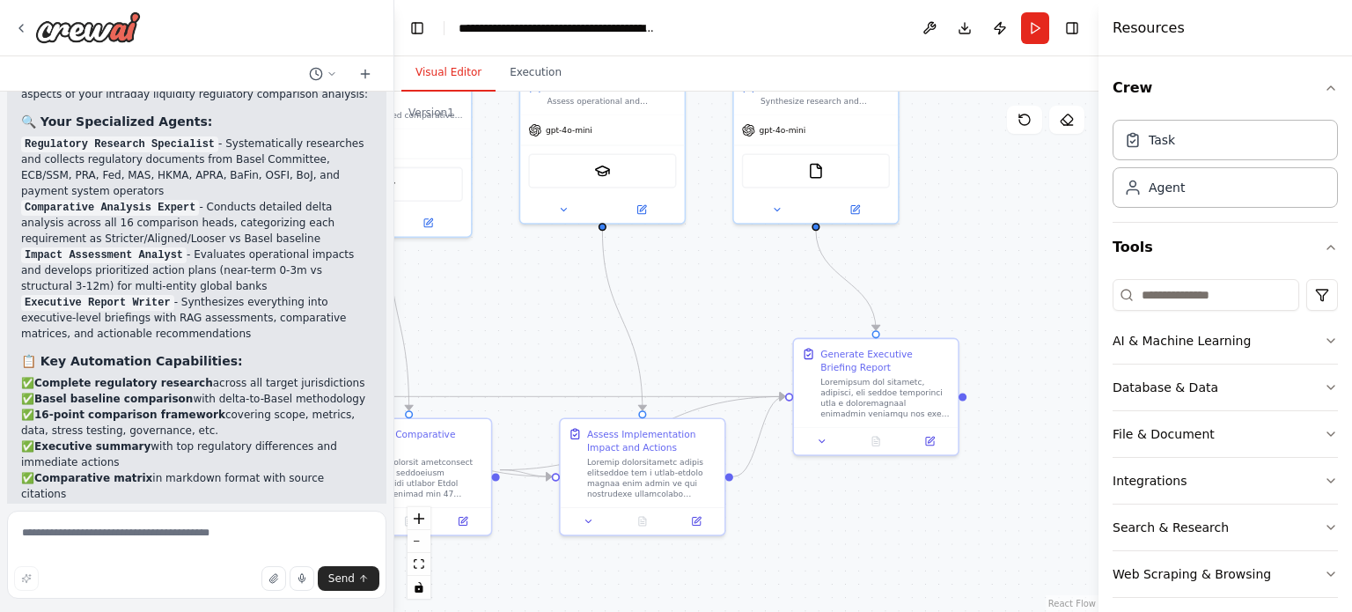
scroll to position [3860, 0]
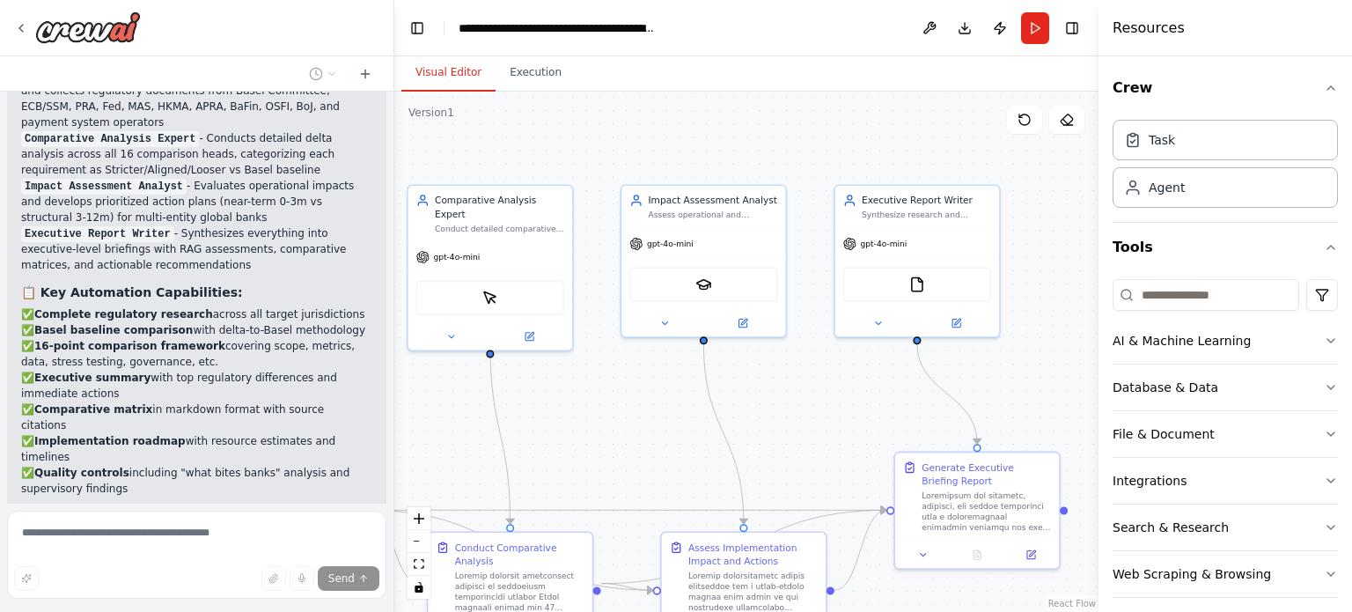
drag, startPoint x: 978, startPoint y: 268, endPoint x: 1095, endPoint y: 328, distance: 131.5
click at [1095, 328] on div "Hello! I'm the CrewAI assistant. What kind of automation do you want to build? …" at bounding box center [676, 306] width 1352 height 612
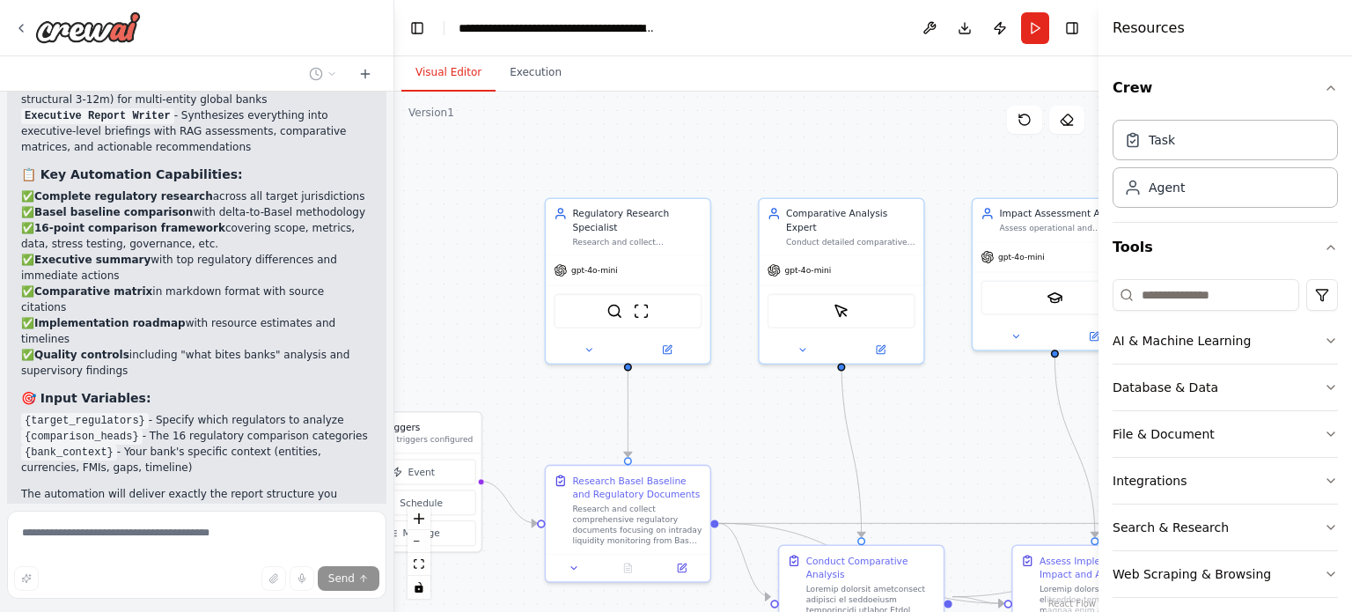
drag, startPoint x: 603, startPoint y: 409, endPoint x: 894, endPoint y: 429, distance: 292.0
click at [894, 429] on div ".deletable-edge-delete-btn { width: 20px; height: 20px; border: 0px solid #ffff…" at bounding box center [746, 352] width 704 height 520
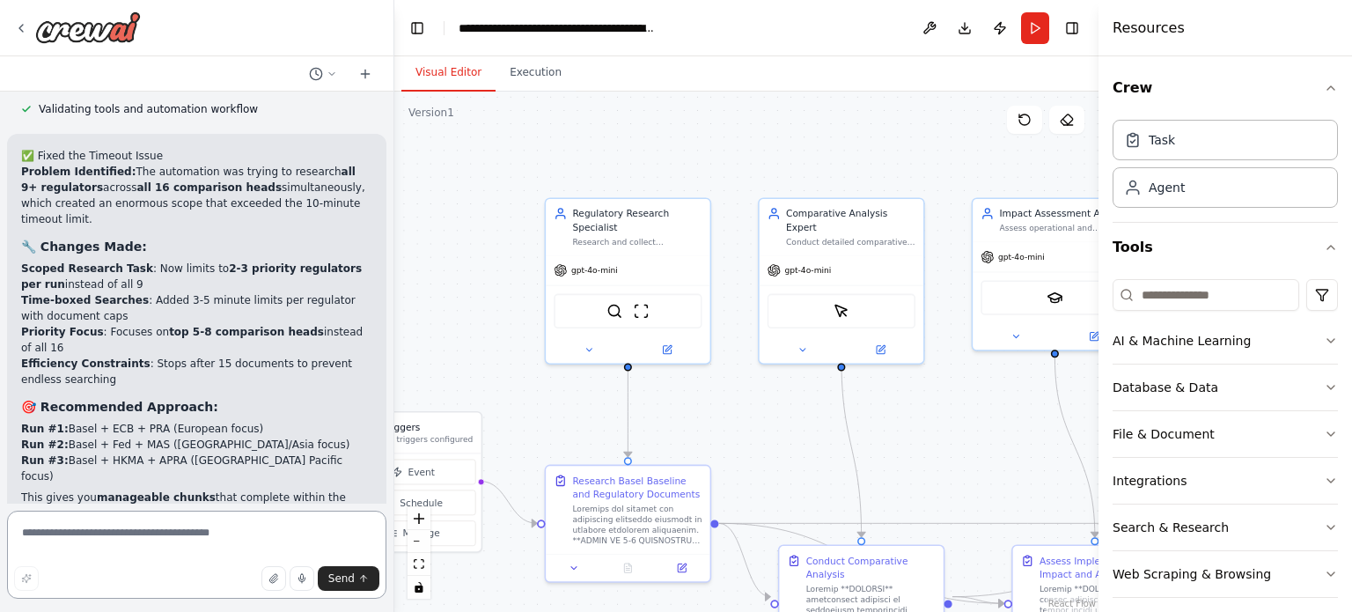
scroll to position [4941, 0]
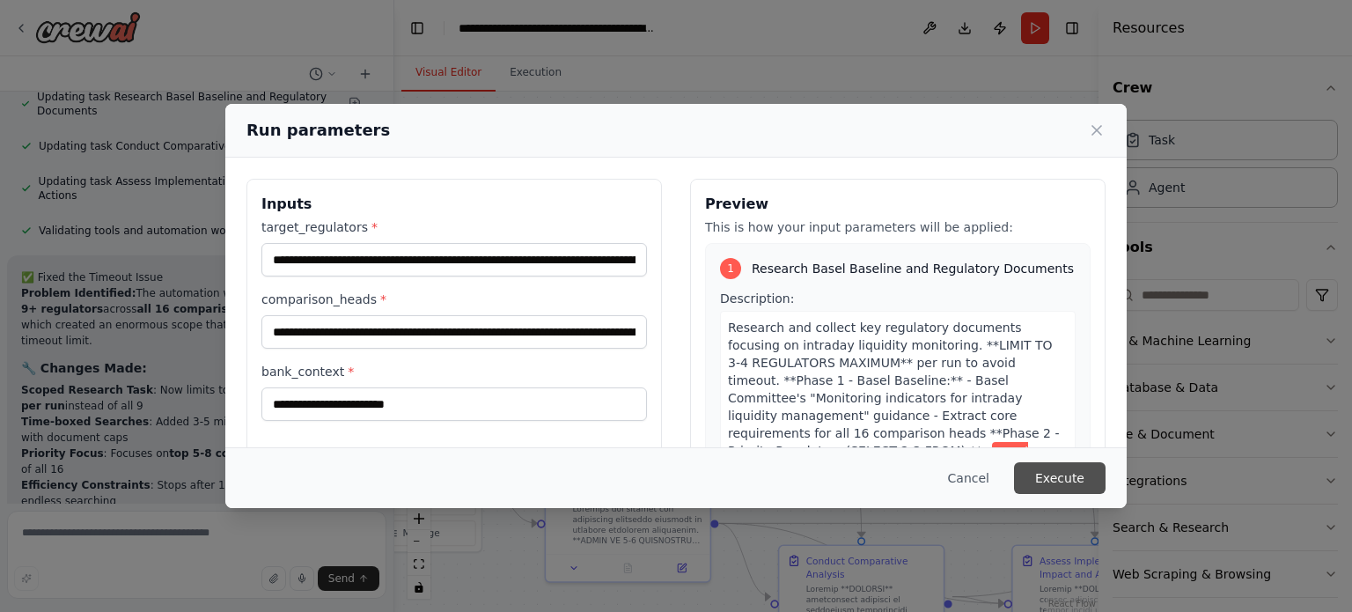
click at [1067, 477] on button "Execute" at bounding box center [1060, 478] width 92 height 32
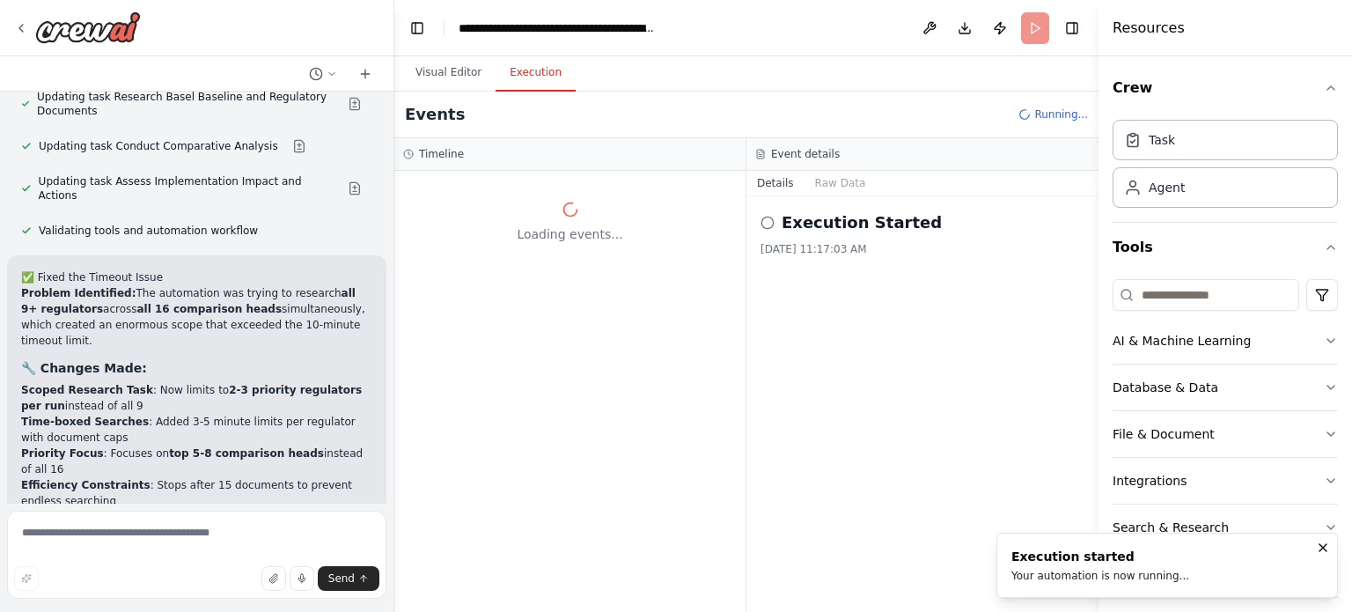
scroll to position [0, 0]
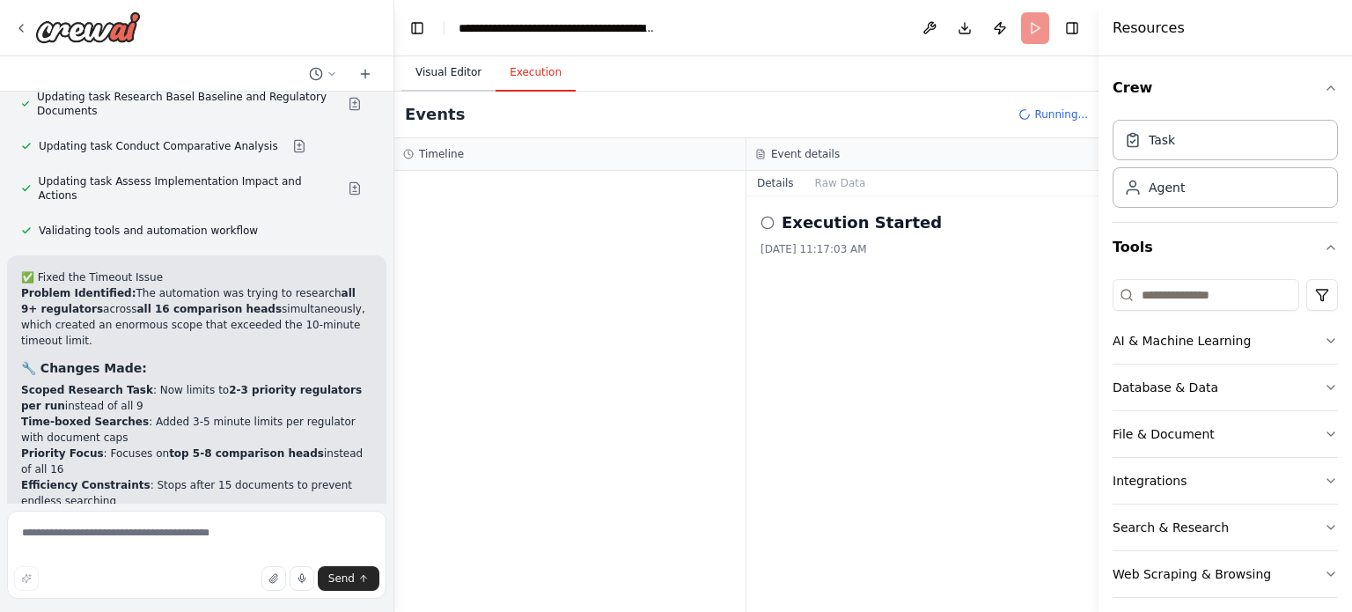
click at [437, 77] on button "Visual Editor" at bounding box center [448, 73] width 94 height 37
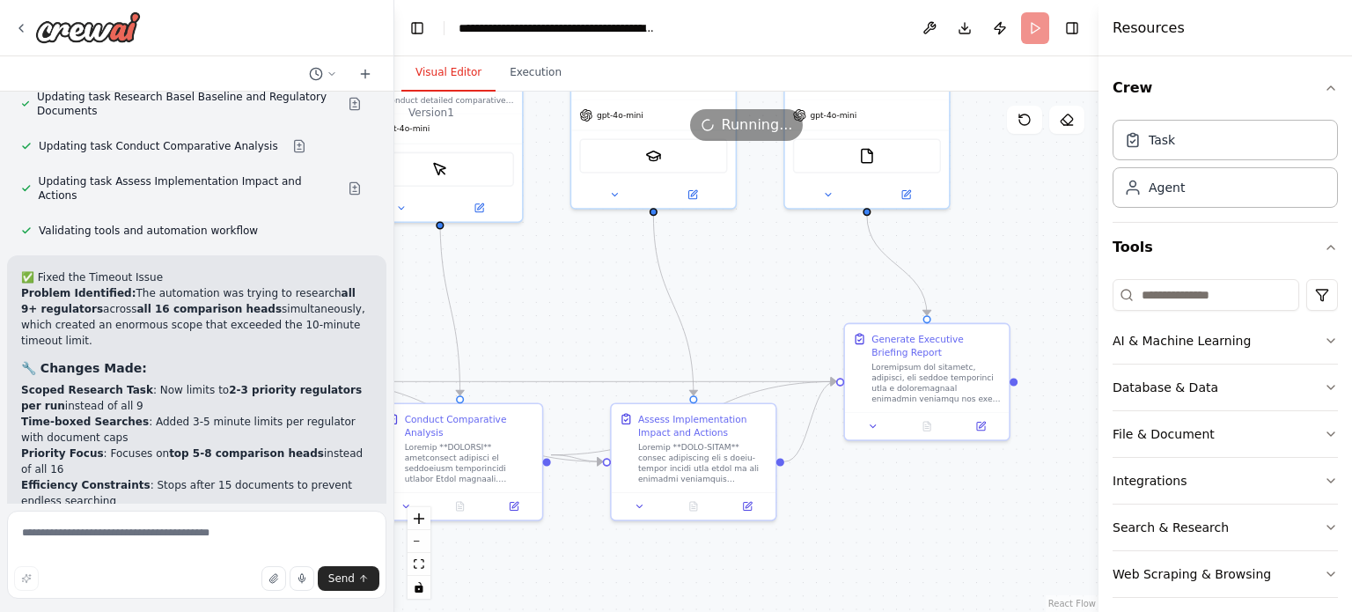
drag, startPoint x: 996, startPoint y: 444, endPoint x: 595, endPoint y: 303, distance: 425.6
click at [595, 303] on div ".deletable-edge-delete-btn { width: 20px; height: 20px; border: 0px solid #ffff…" at bounding box center [746, 352] width 704 height 520
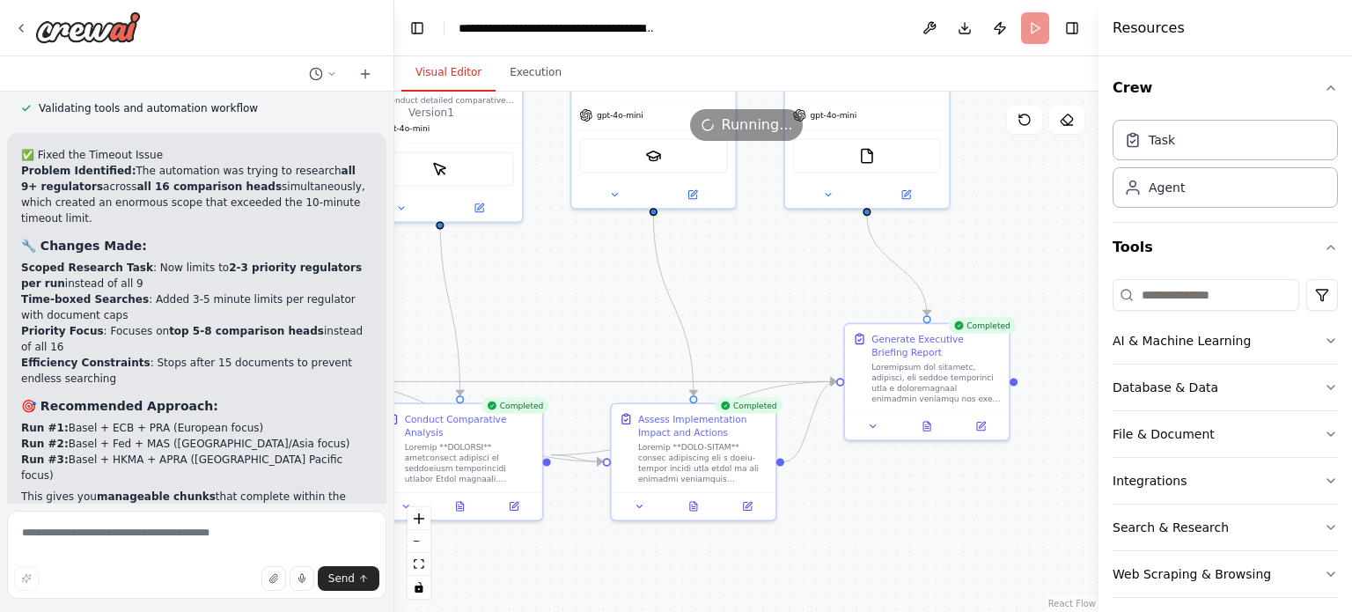
scroll to position [4941, 0]
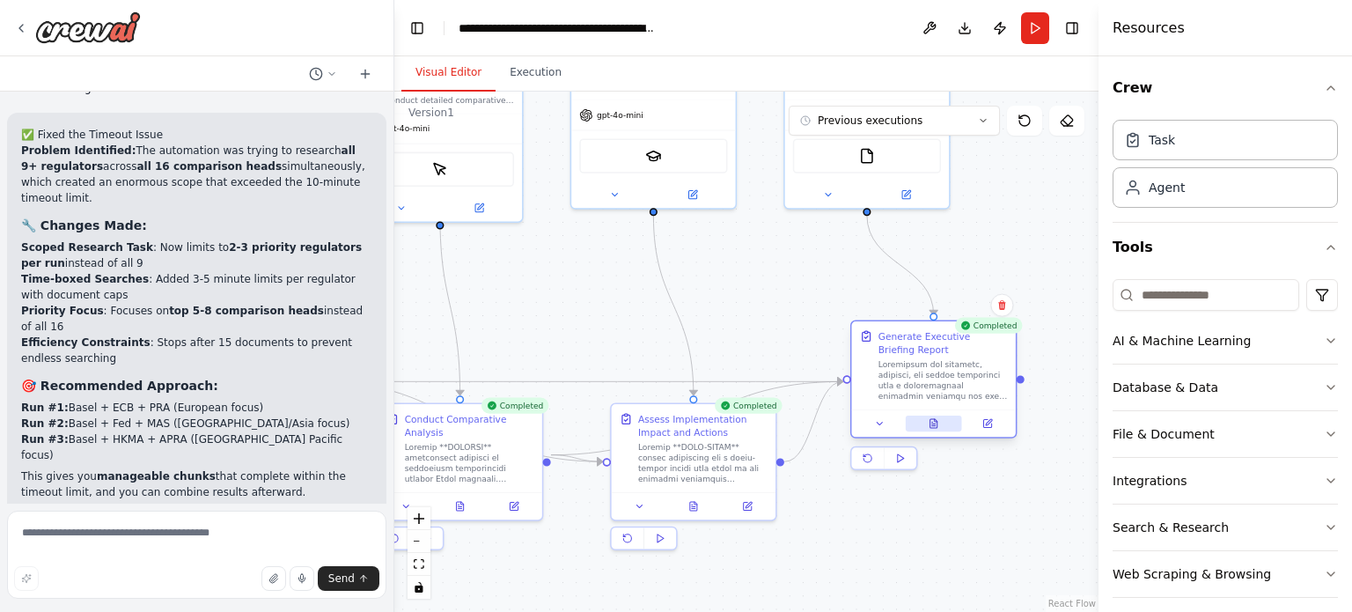
click at [928, 418] on icon at bounding box center [933, 423] width 11 height 11
click at [929, 422] on icon at bounding box center [933, 423] width 11 height 11
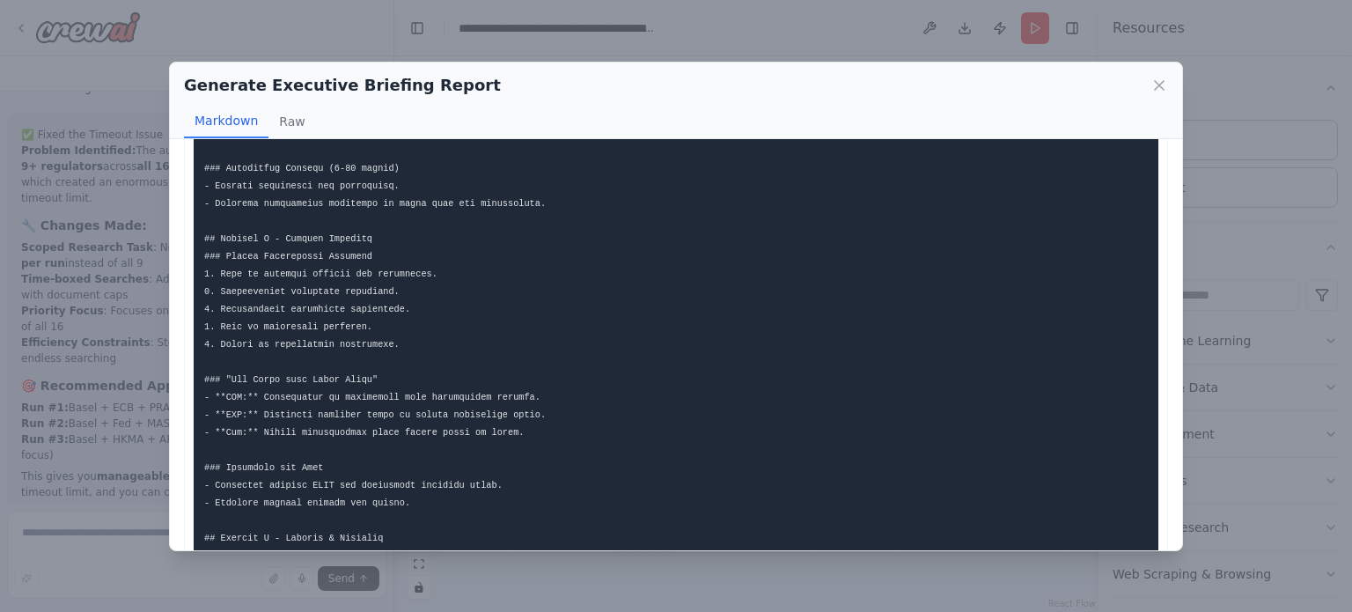
scroll to position [771, 0]
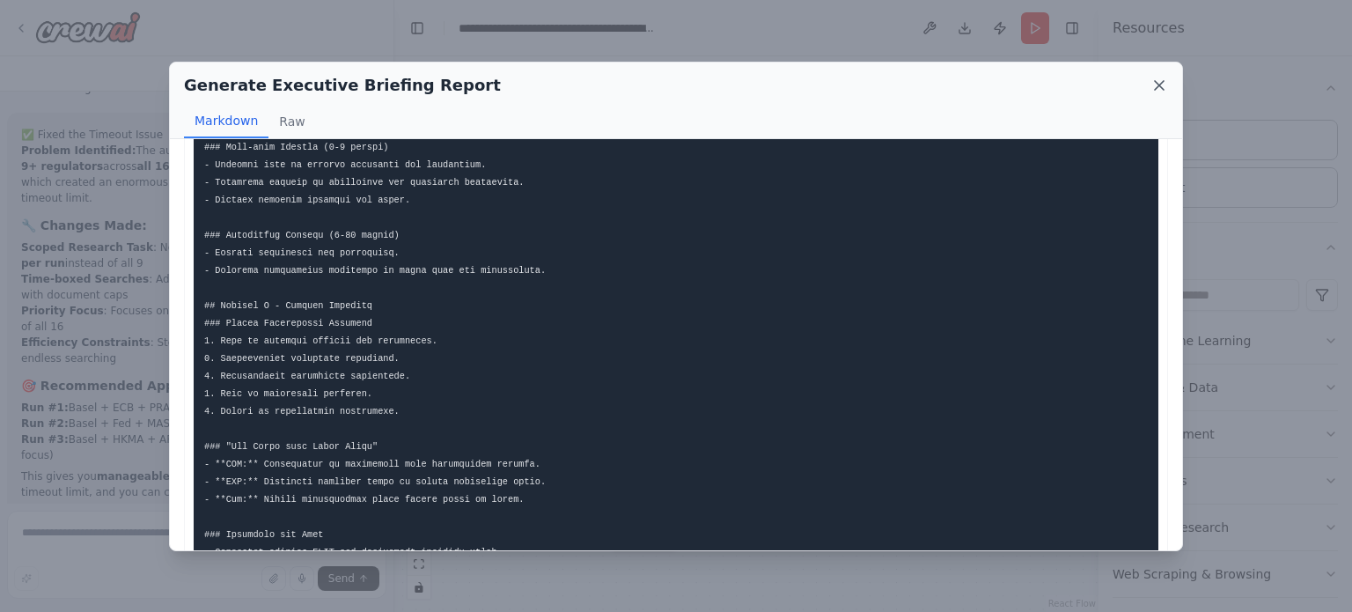
click at [1158, 80] on icon at bounding box center [1159, 86] width 18 height 18
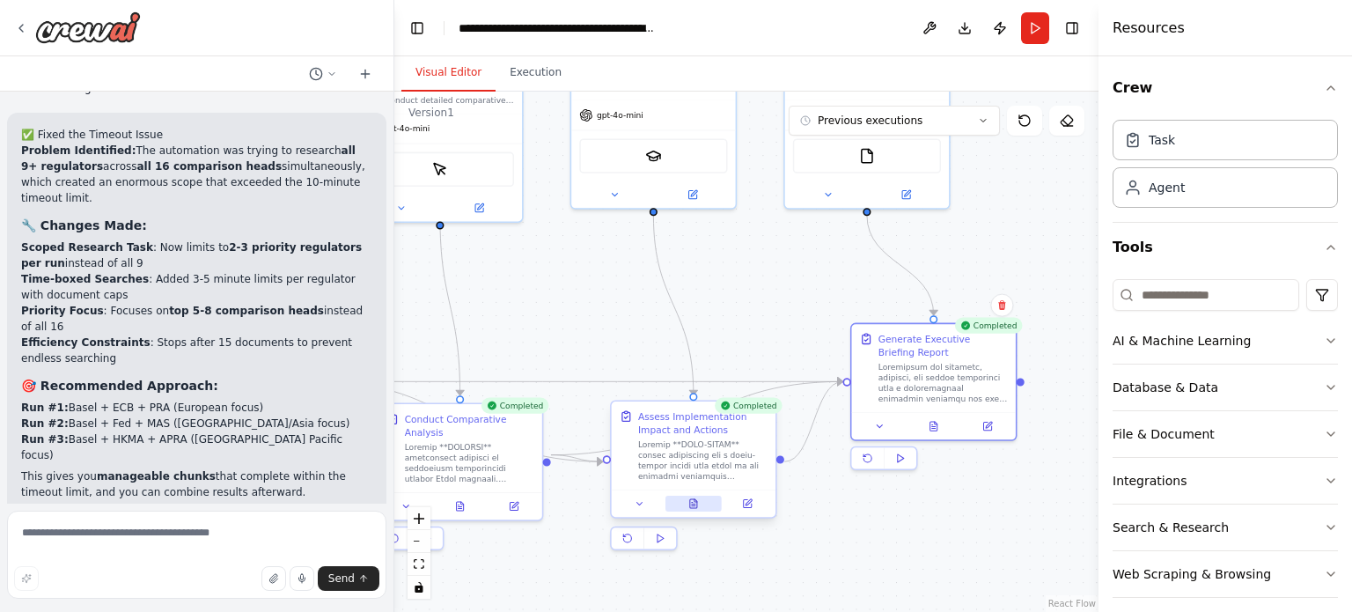
click at [689, 506] on icon at bounding box center [693, 503] width 11 height 11
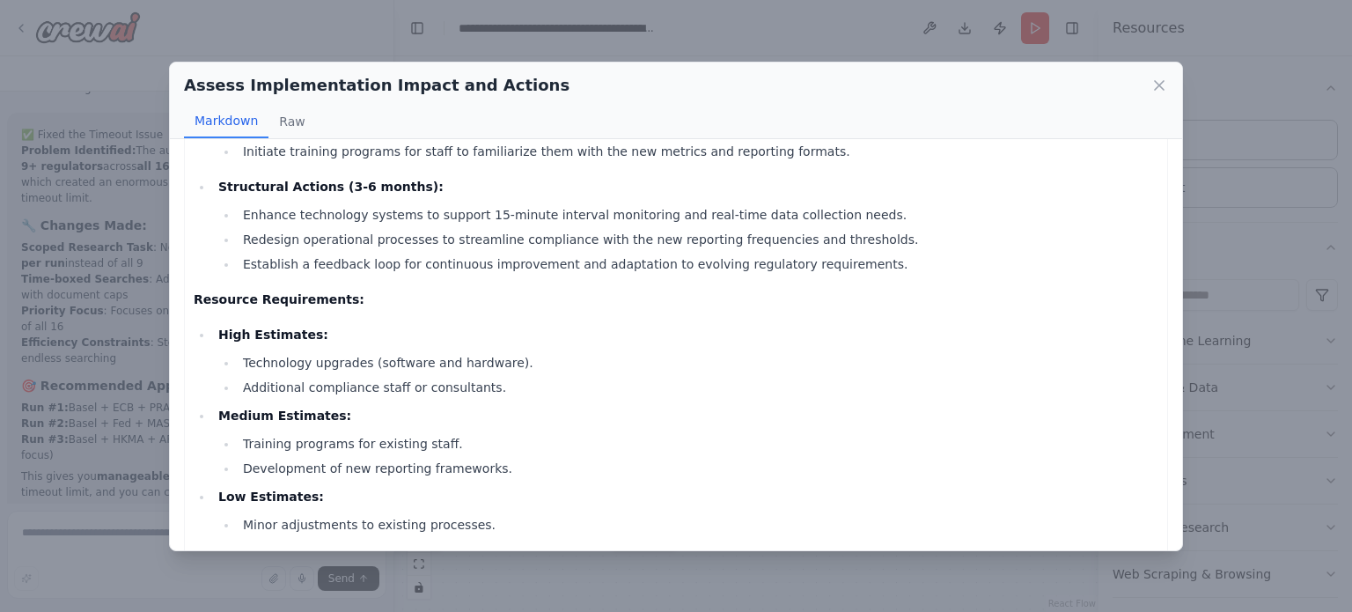
scroll to position [659, 0]
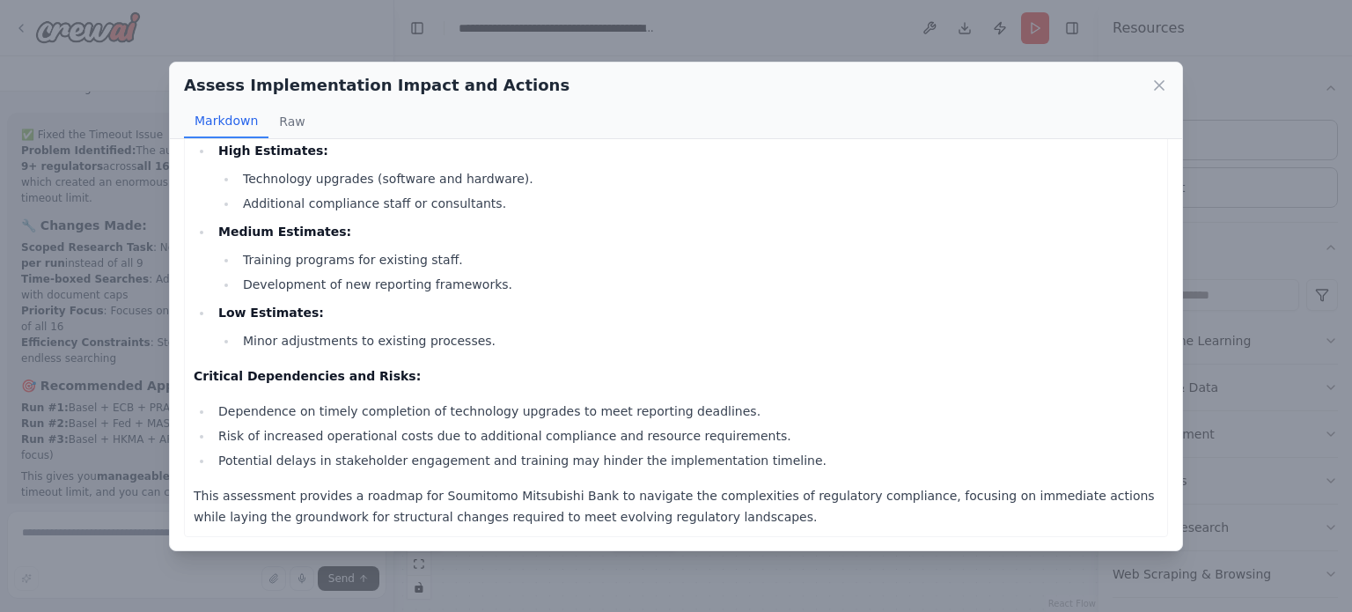
click at [1163, 85] on icon at bounding box center [1159, 86] width 18 height 18
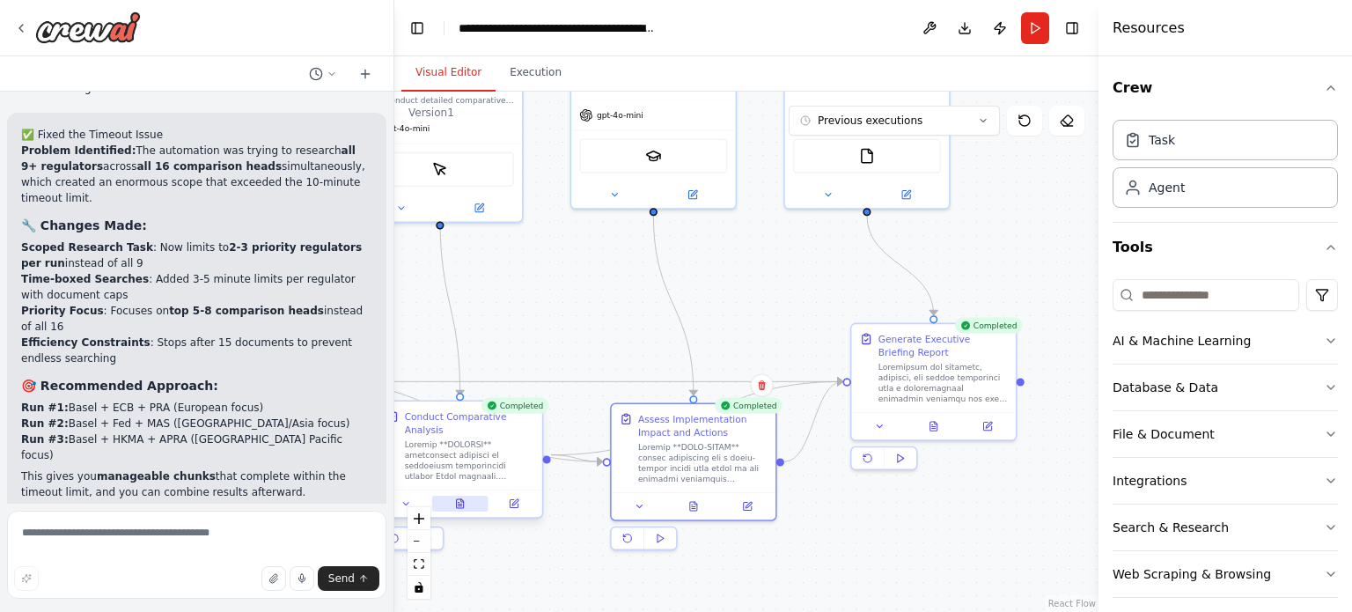
click at [459, 495] on button at bounding box center [460, 503] width 56 height 16
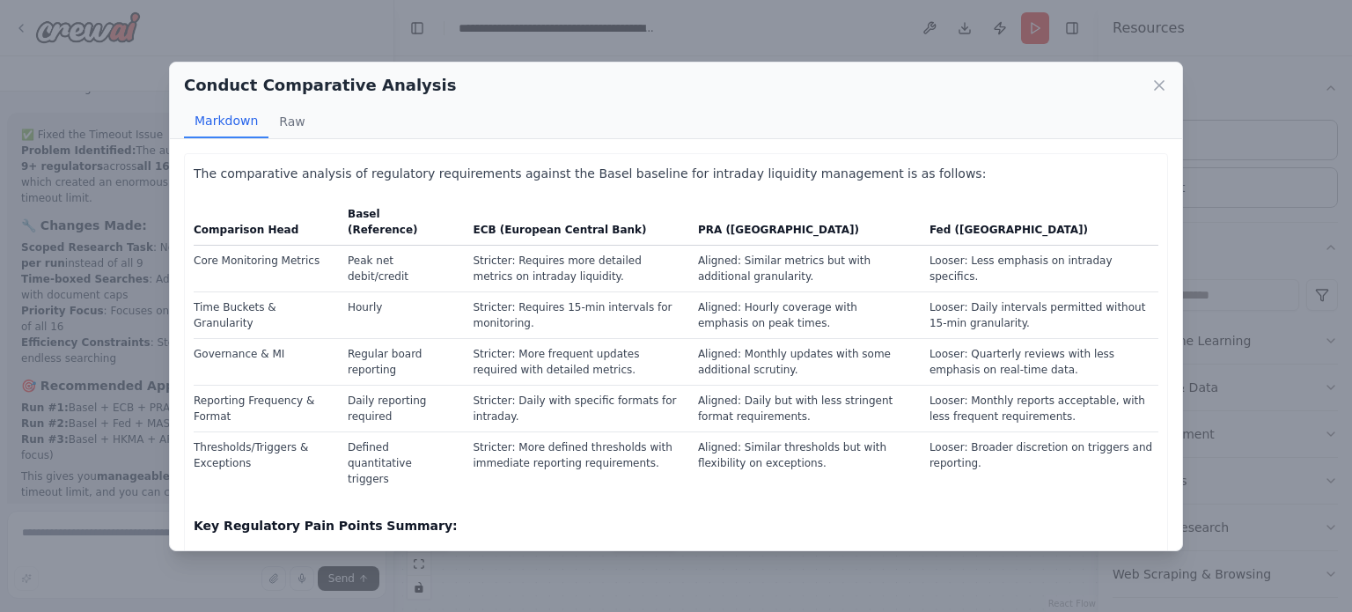
scroll to position [116, 0]
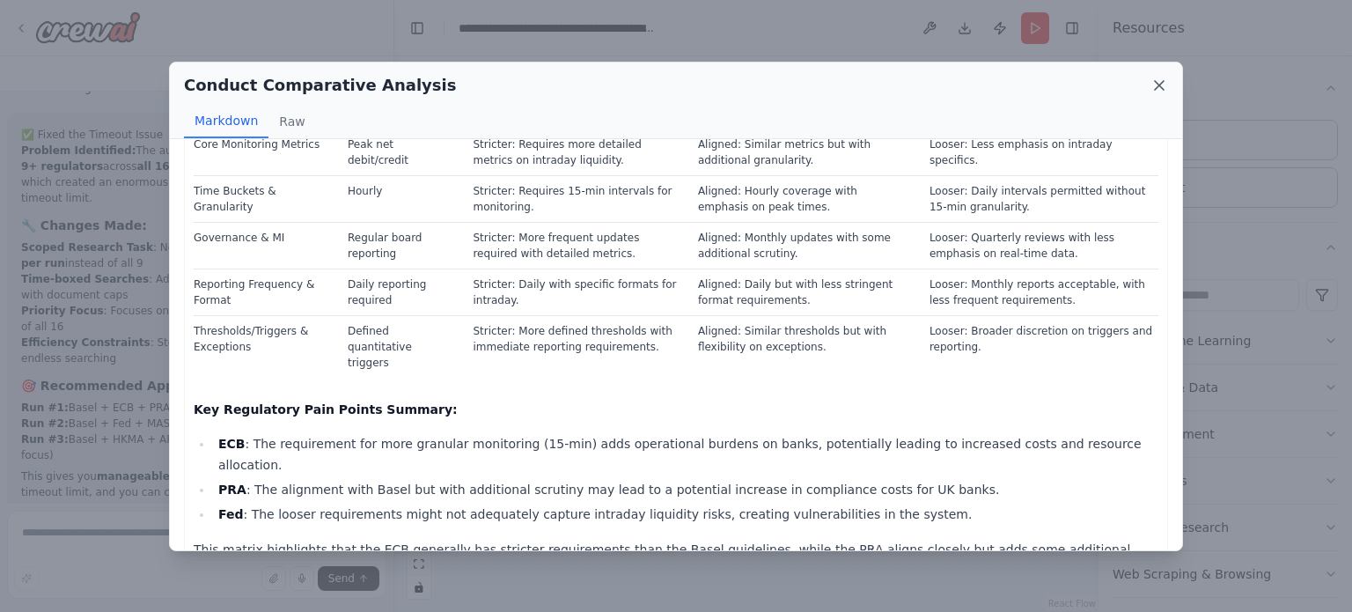
click at [1156, 82] on icon at bounding box center [1159, 85] width 9 height 9
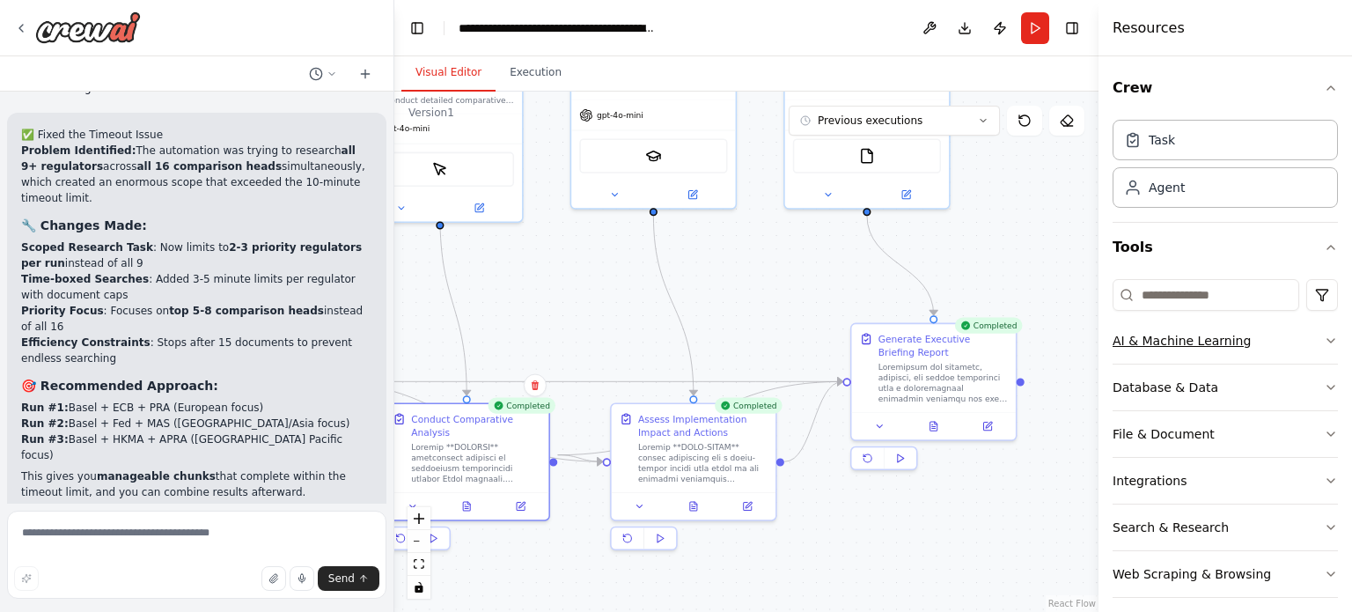
click at [1185, 341] on div "AI & Machine Learning" at bounding box center [1181, 341] width 138 height 18
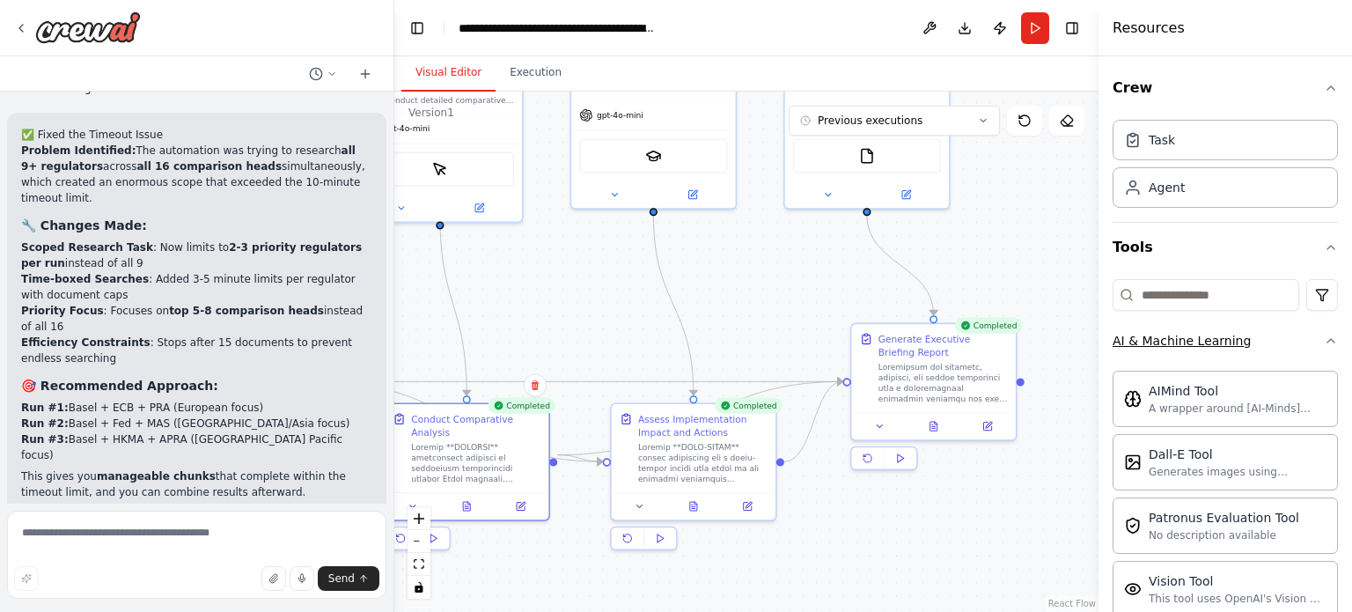
click at [1185, 341] on div "AI & Machine Learning" at bounding box center [1181, 341] width 138 height 18
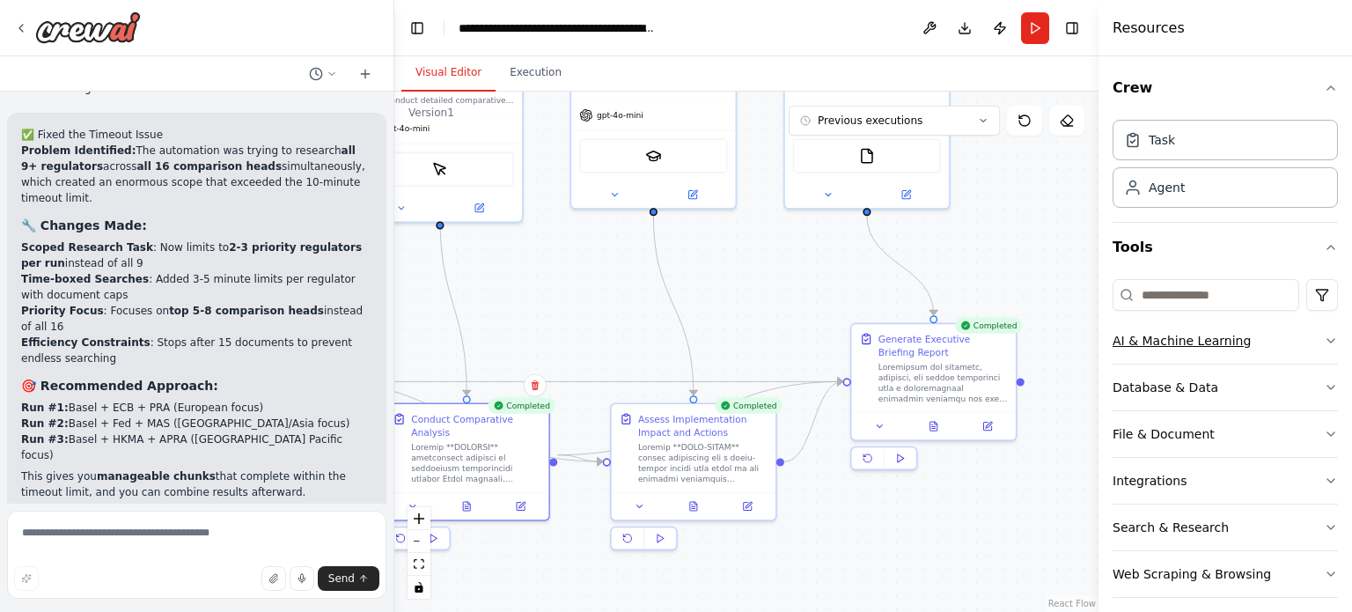
click at [1159, 337] on div "AI & Machine Learning" at bounding box center [1181, 341] width 138 height 18
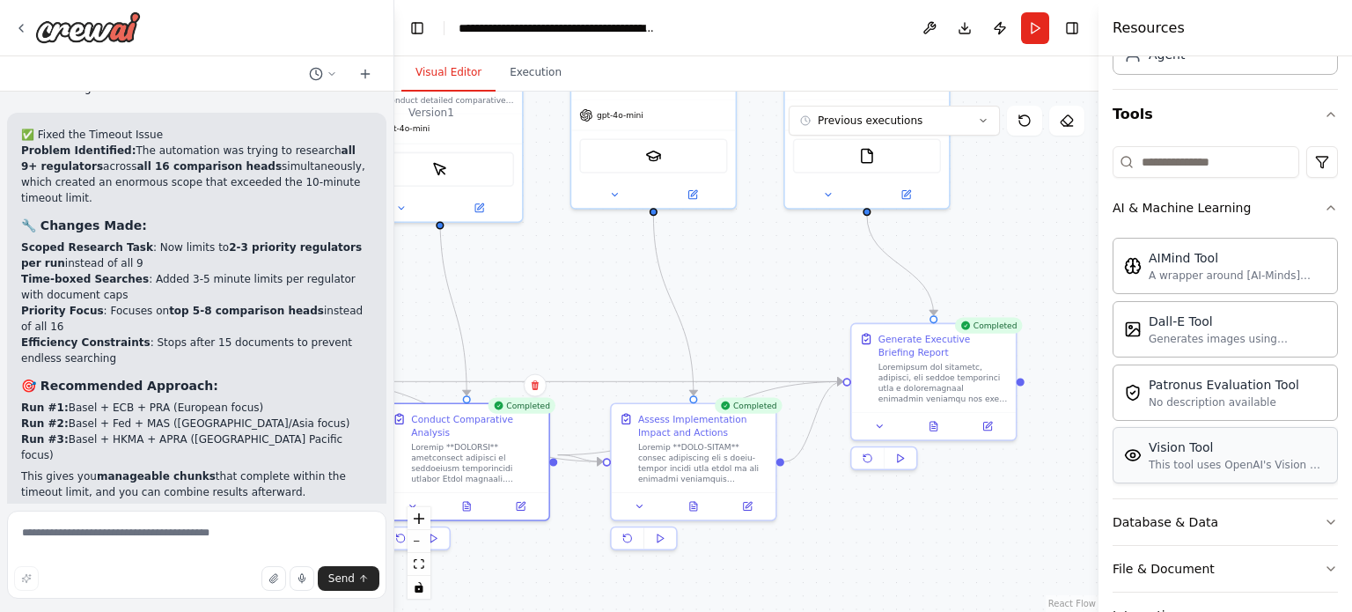
scroll to position [176, 0]
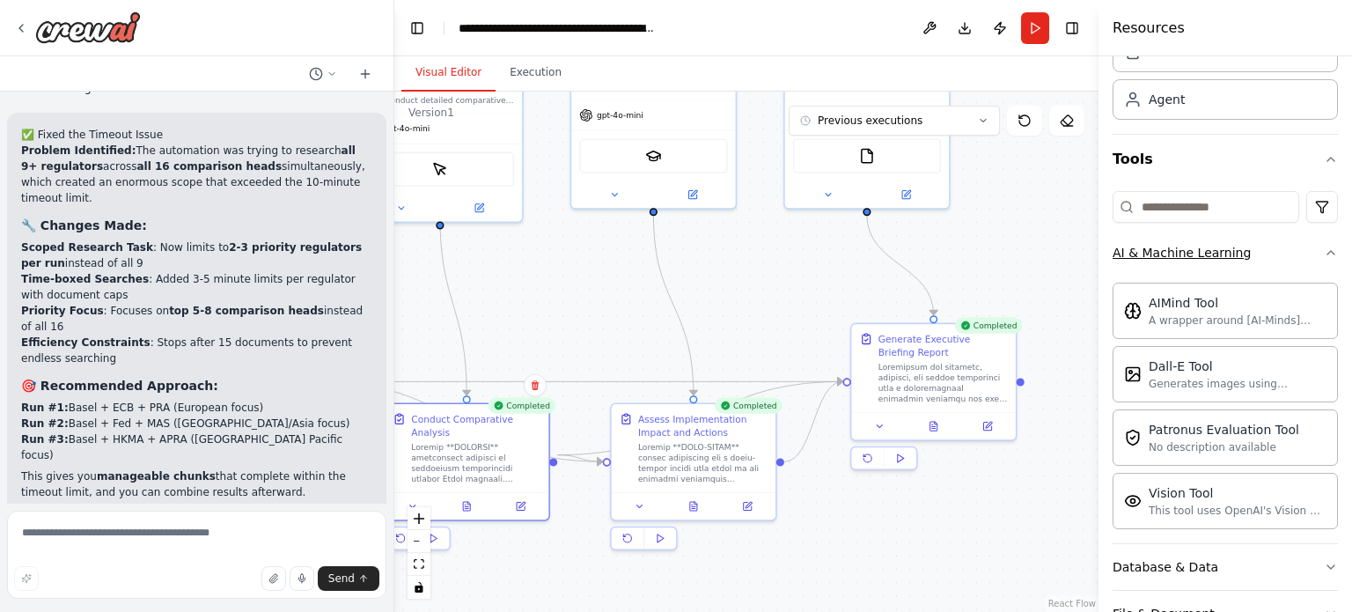
click at [1180, 249] on div "AI & Machine Learning" at bounding box center [1181, 253] width 138 height 18
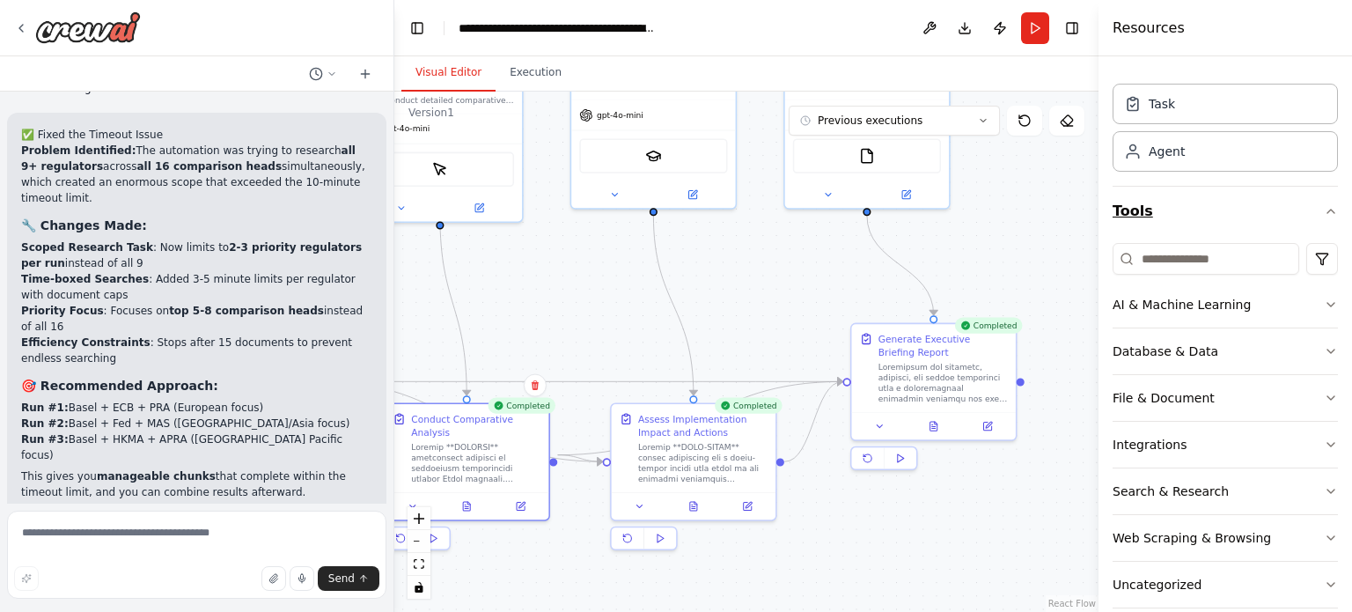
scroll to position [0, 0]
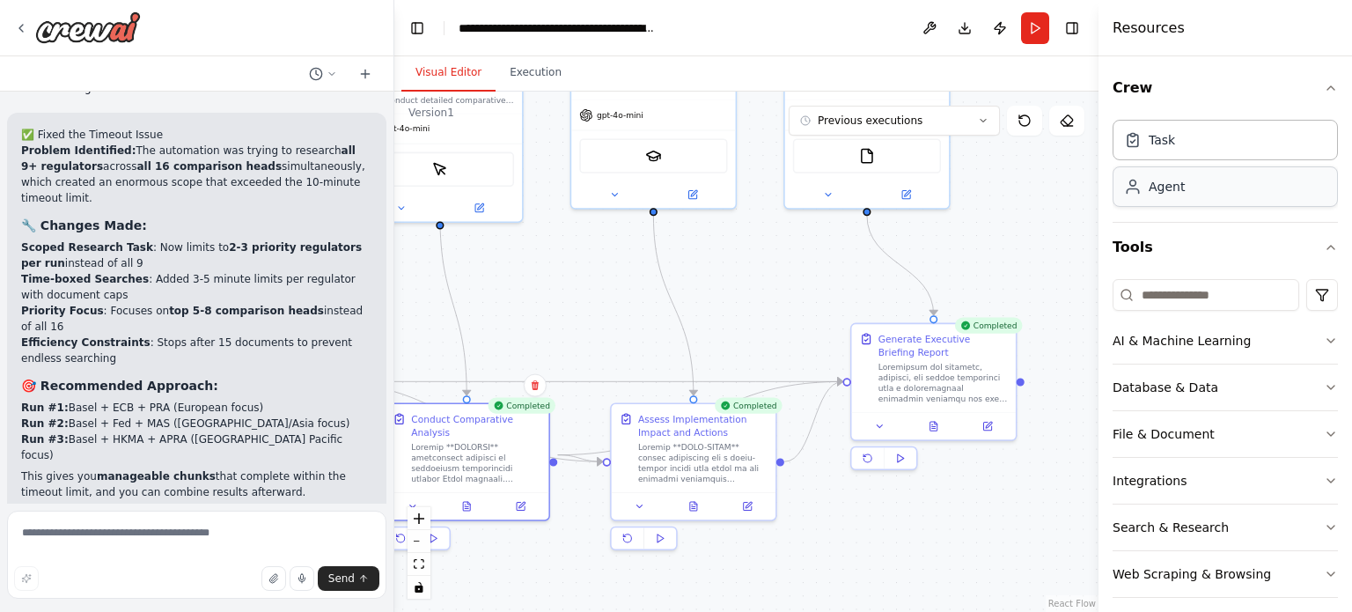
click at [1185, 199] on div "Agent" at bounding box center [1224, 186] width 225 height 40
click at [1169, 188] on div "Agent" at bounding box center [1167, 187] width 36 height 18
click at [1134, 191] on icon at bounding box center [1133, 187] width 18 height 18
click at [1182, 187] on div "Agent" at bounding box center [1167, 187] width 36 height 18
click at [1182, 186] on div "Agent" at bounding box center [1167, 187] width 36 height 18
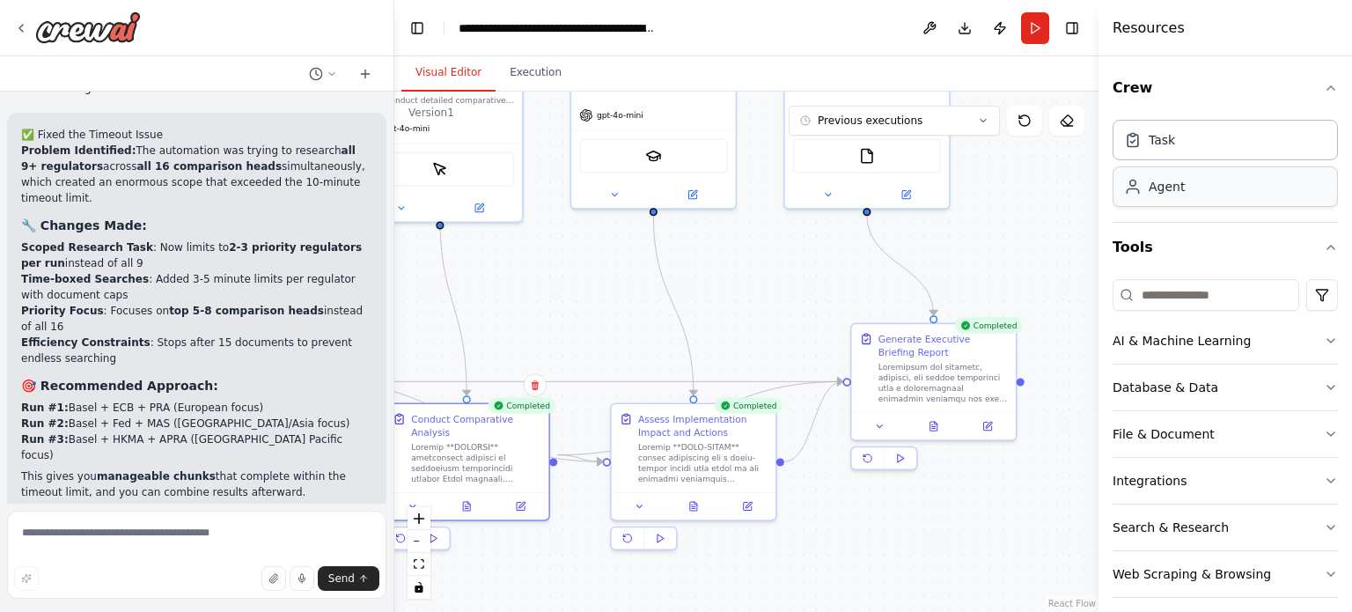
click at [1182, 186] on div "Agent" at bounding box center [1167, 187] width 36 height 18
click at [1229, 294] on input at bounding box center [1205, 295] width 187 height 32
click at [1235, 180] on div "Agent" at bounding box center [1224, 186] width 225 height 40
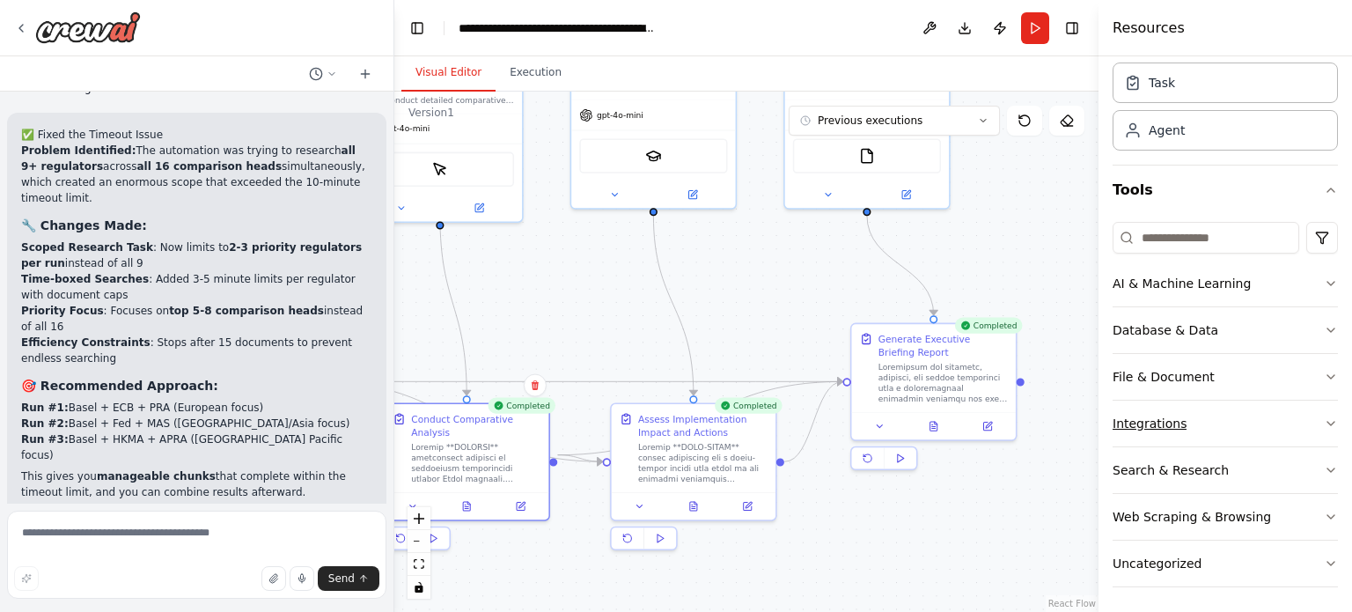
scroll to position [58, 0]
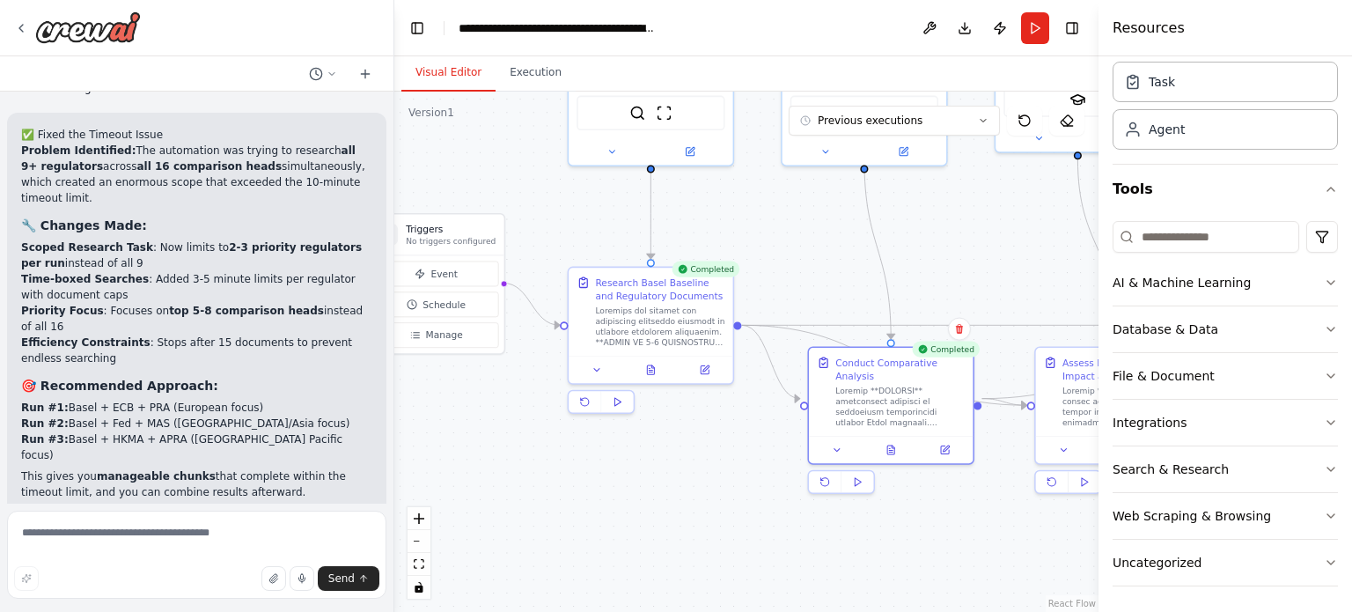
drag, startPoint x: 522, startPoint y: 569, endPoint x: 946, endPoint y: 513, distance: 427.9
click at [946, 513] on div ".deletable-edge-delete-btn { width: 20px; height: 20px; border: 0px solid #ffff…" at bounding box center [746, 352] width 704 height 520
click at [649, 362] on icon at bounding box center [650, 367] width 11 height 11
click at [651, 373] on button at bounding box center [650, 367] width 56 height 16
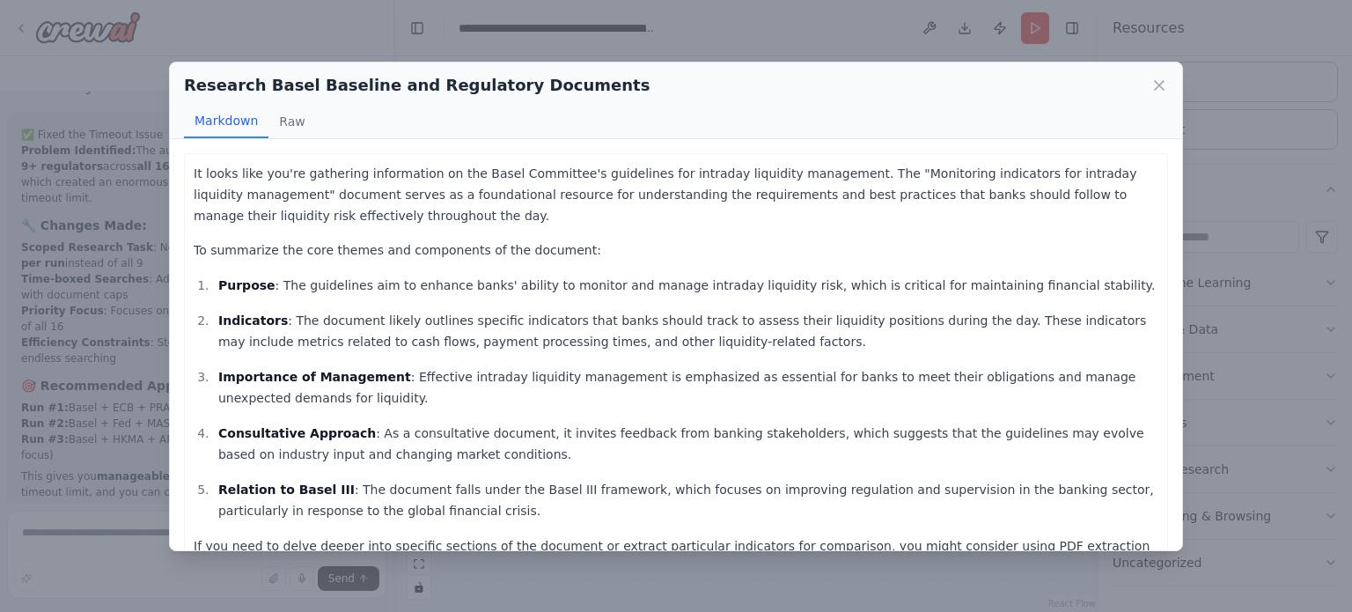
scroll to position [50, 0]
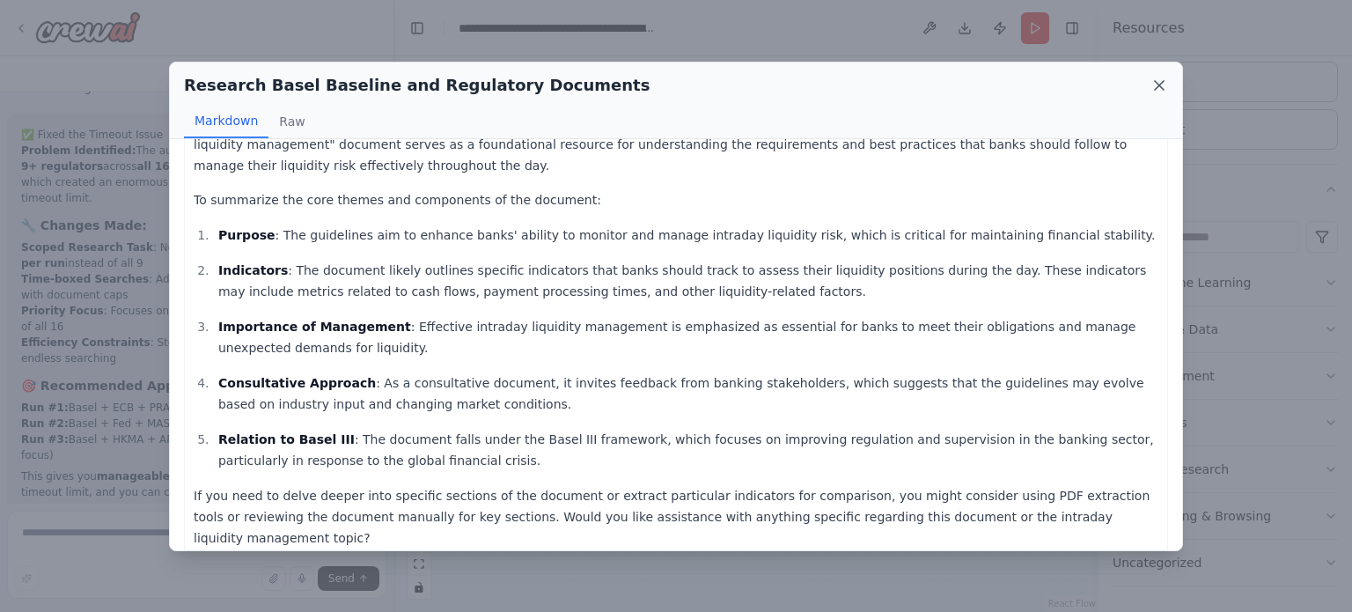
click at [1151, 81] on icon at bounding box center [1159, 86] width 18 height 18
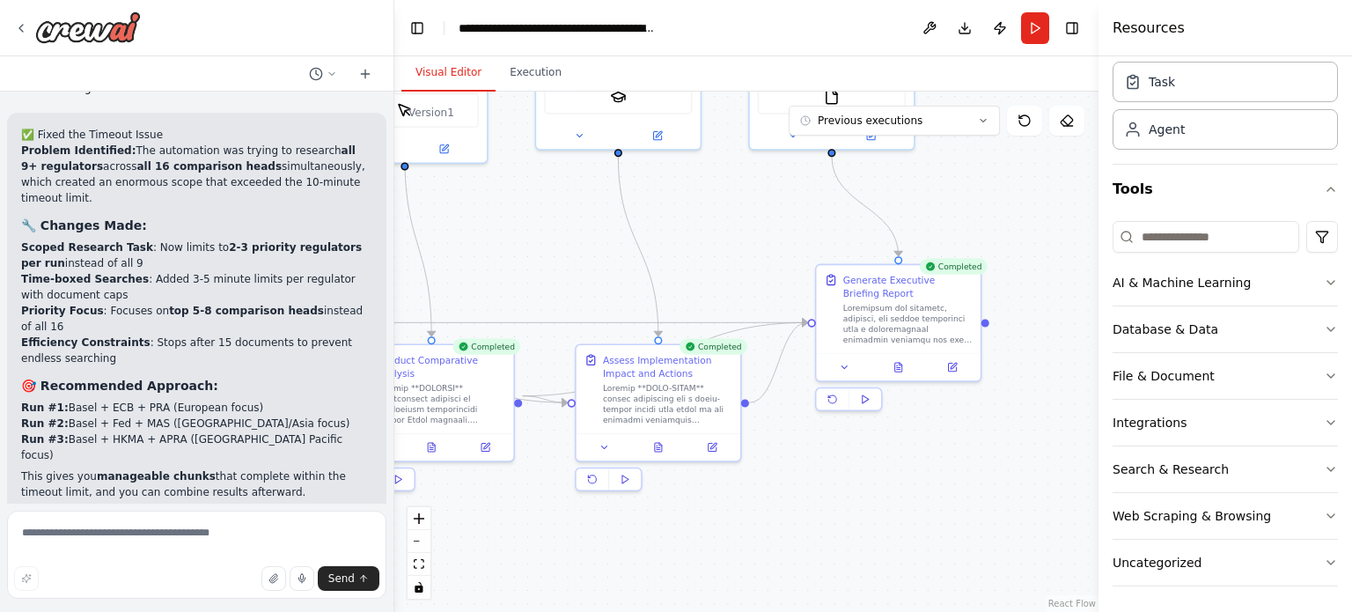
drag, startPoint x: 766, startPoint y: 553, endPoint x: 306, endPoint y: 550, distance: 459.4
click at [306, 550] on div "Hello! I'm the CrewAI assistant. What kind of automation do you want to build? …" at bounding box center [676, 306] width 1352 height 612
click at [895, 363] on icon at bounding box center [898, 364] width 7 height 9
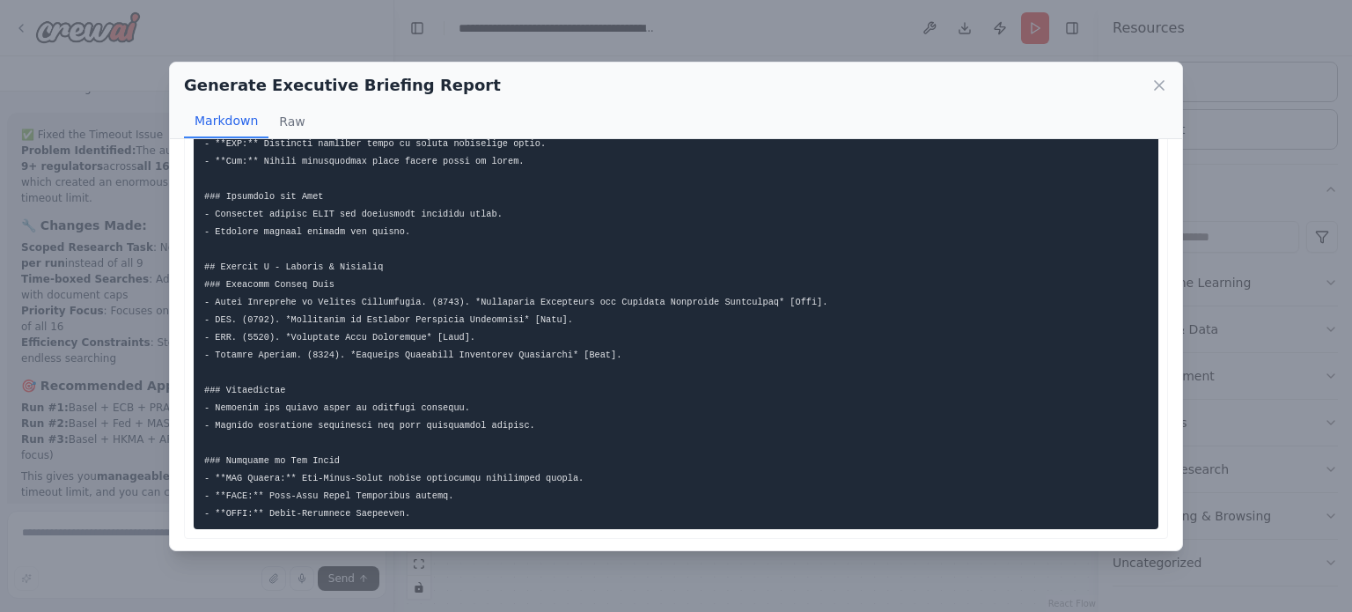
scroll to position [1123, 0]
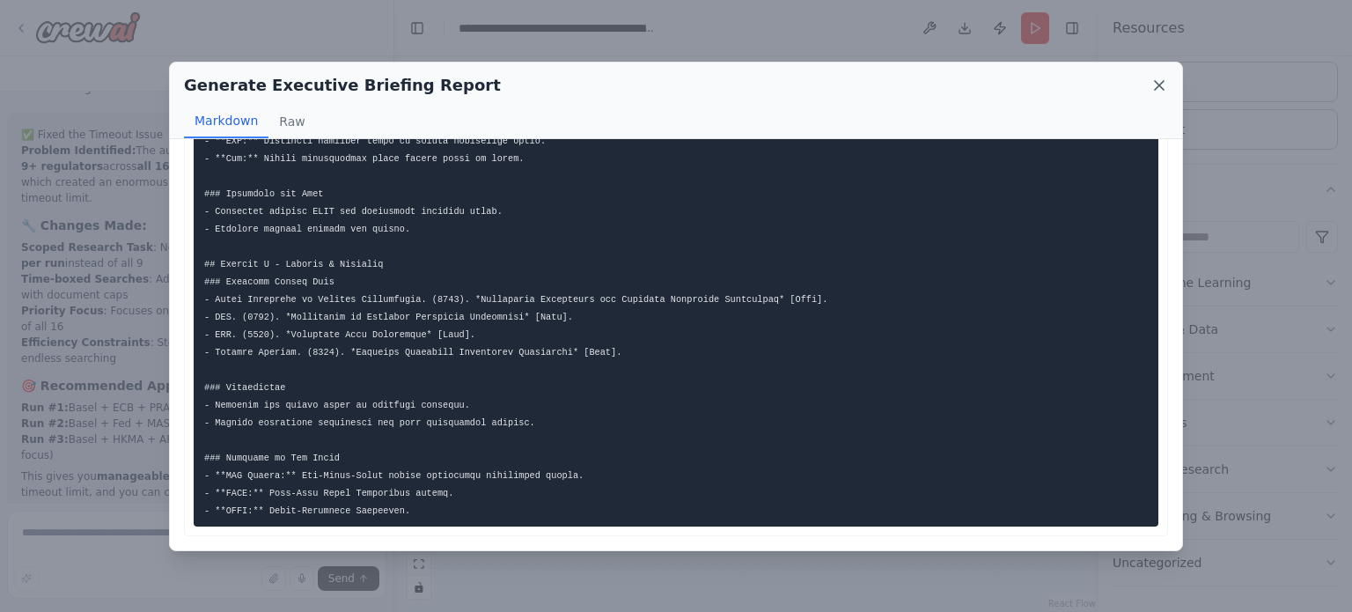
click at [1157, 88] on icon at bounding box center [1159, 86] width 18 height 18
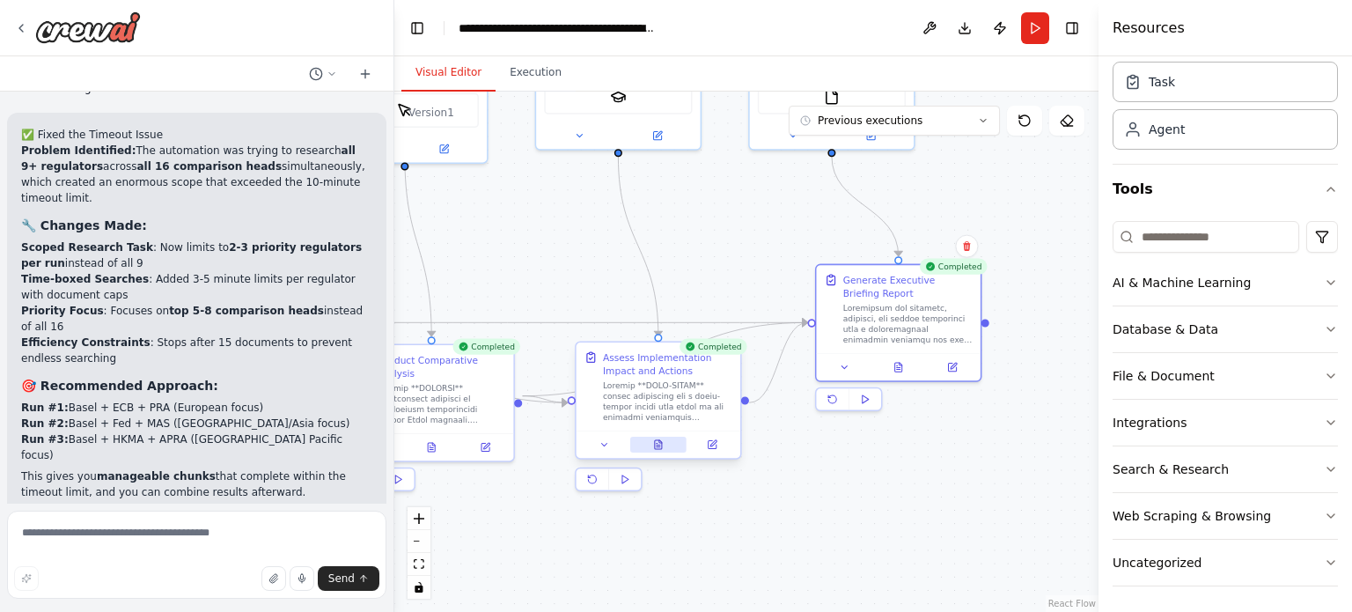
click at [655, 440] on icon at bounding box center [658, 444] width 7 height 9
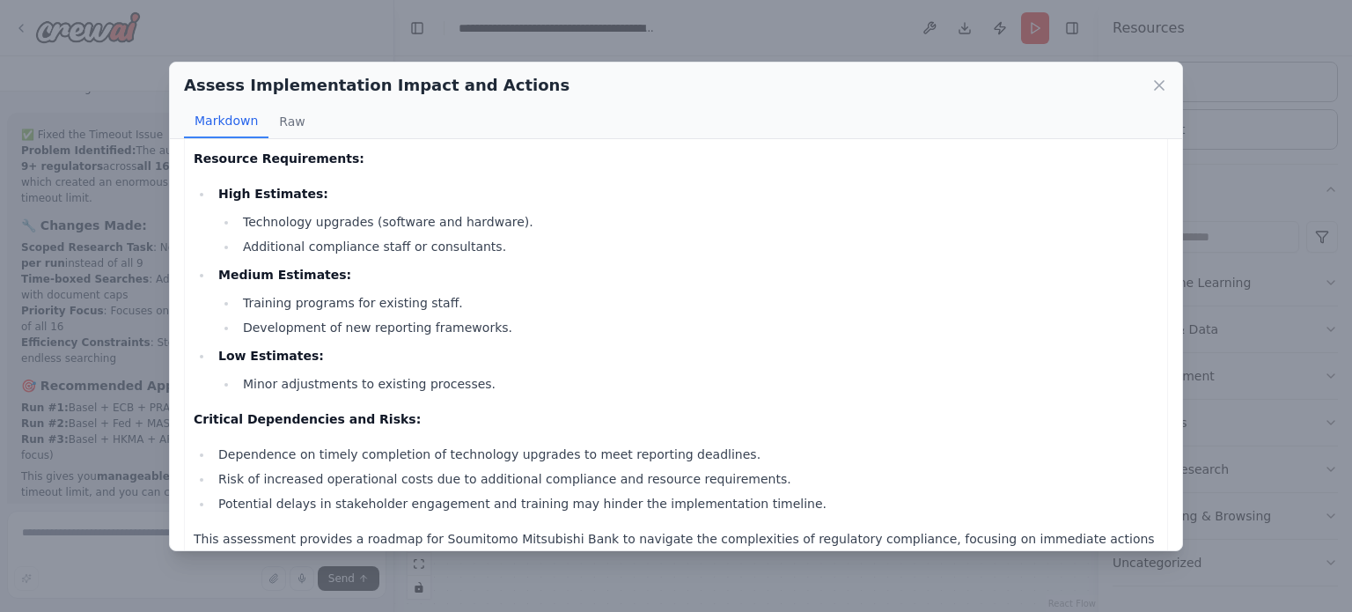
scroll to position [659, 0]
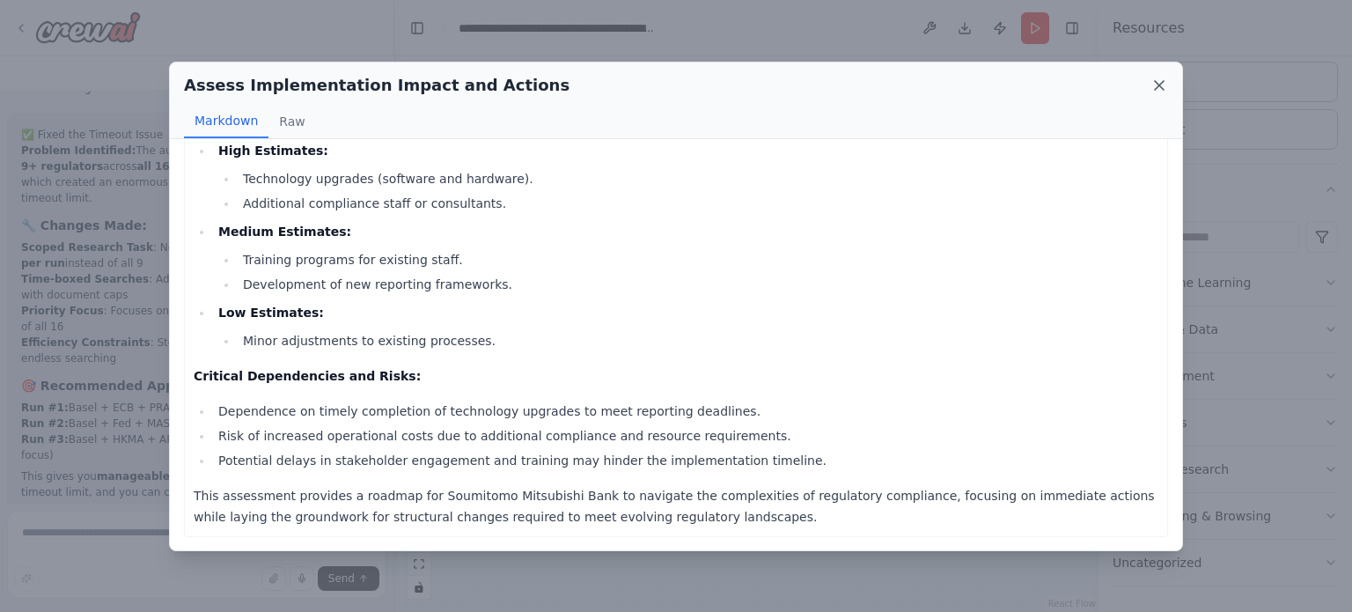
click at [1160, 84] on icon at bounding box center [1159, 85] width 9 height 9
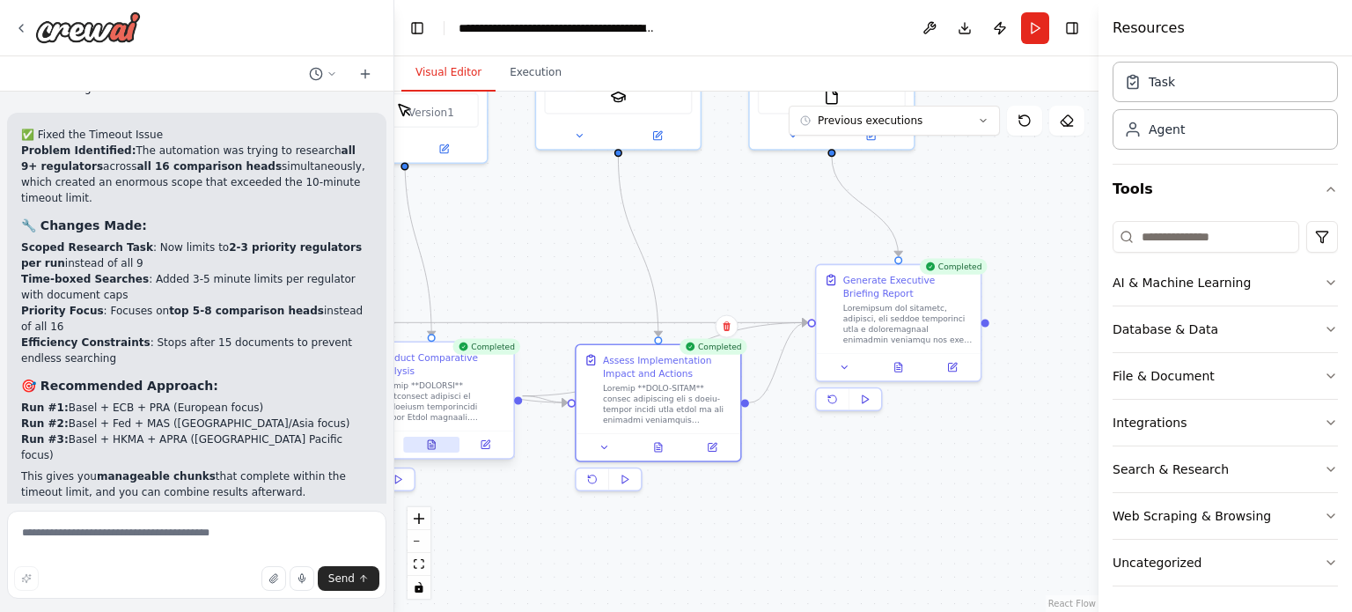
click at [429, 437] on button at bounding box center [431, 445] width 56 height 16
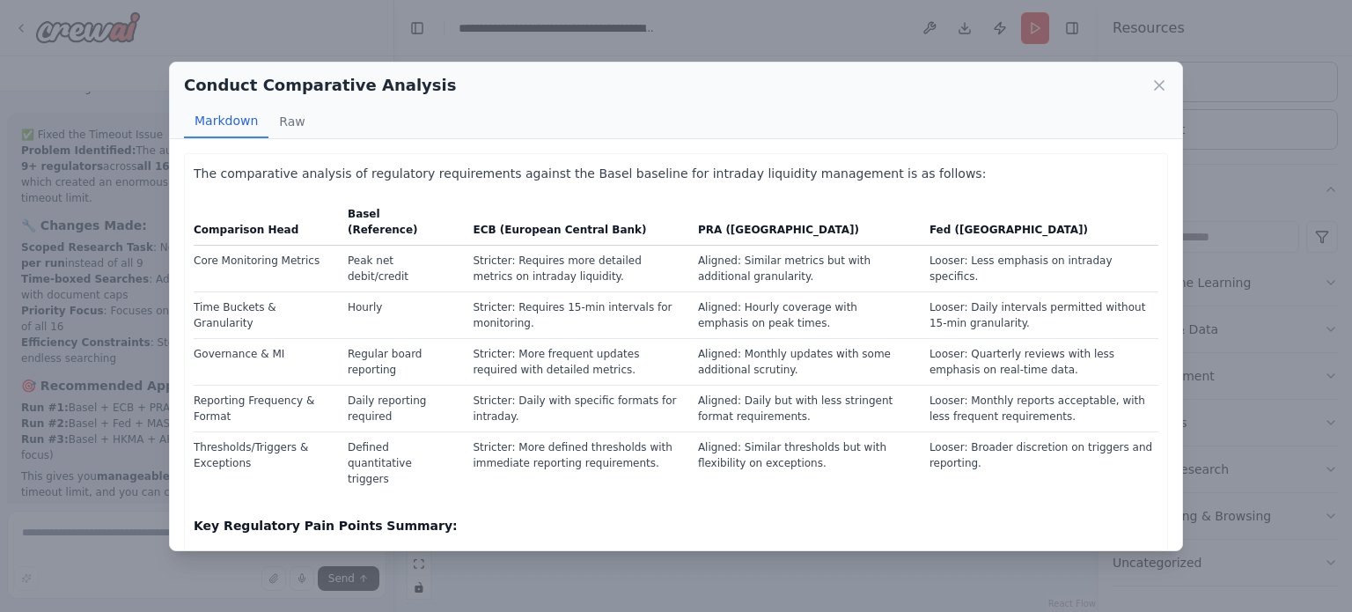
scroll to position [116, 0]
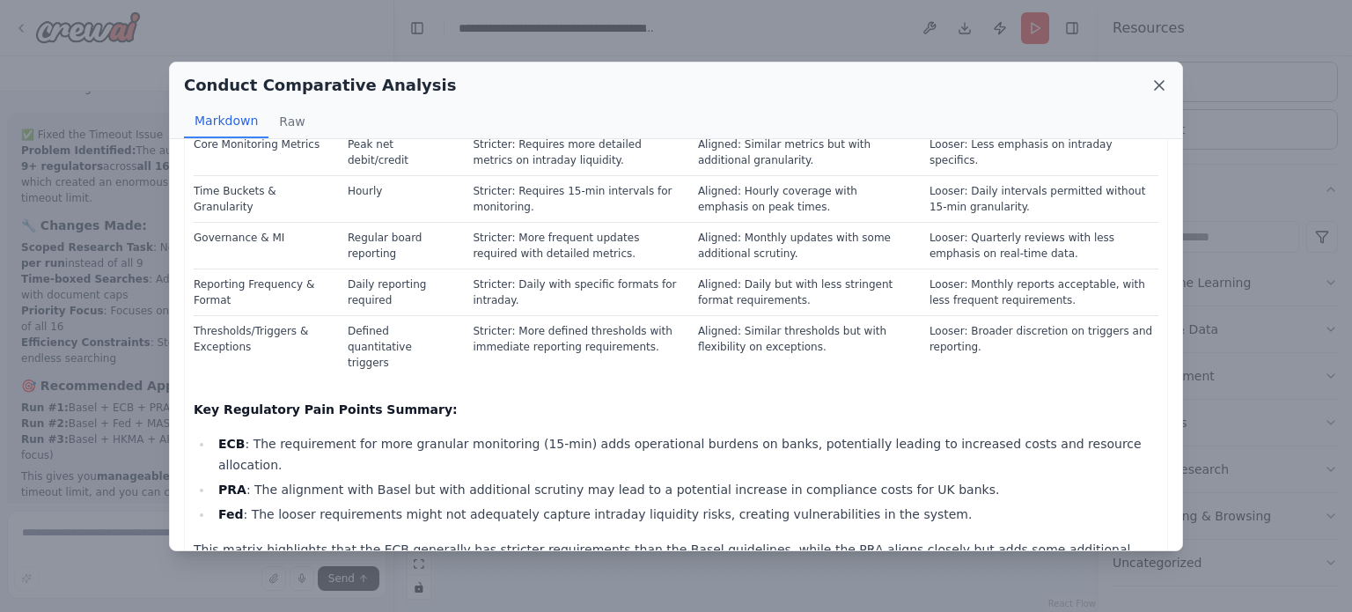
click at [1159, 79] on icon at bounding box center [1159, 86] width 18 height 18
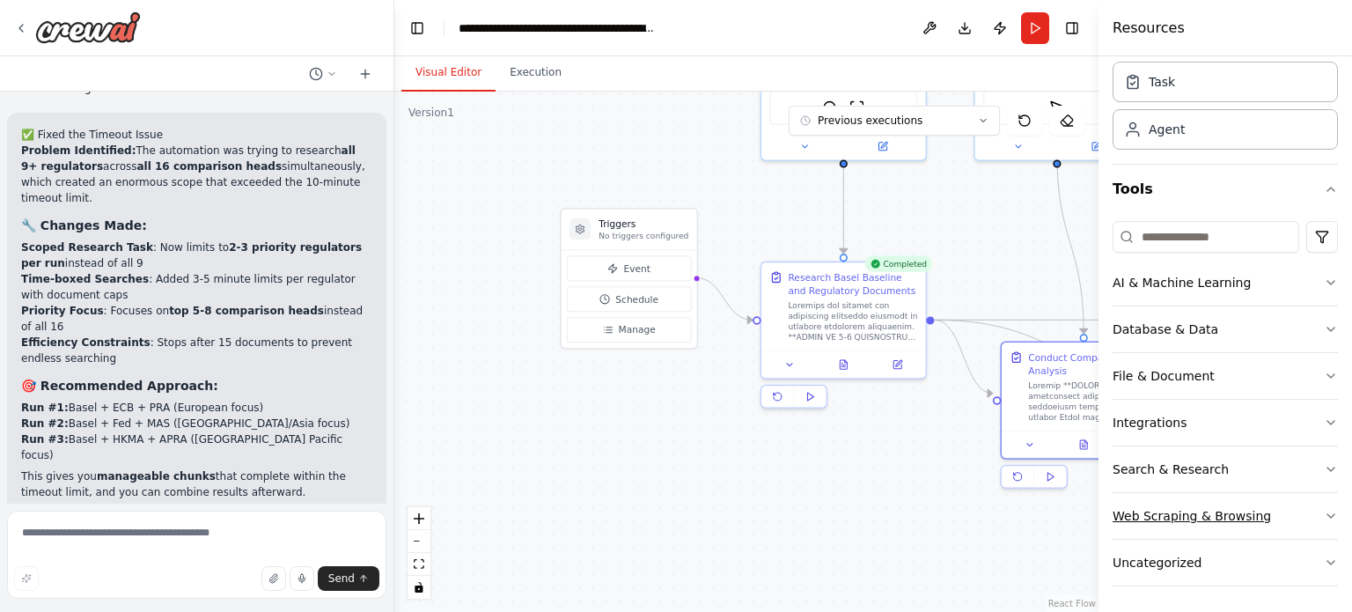
drag, startPoint x: 553, startPoint y: 532, endPoint x: 1209, endPoint y: 530, distance: 656.6
click at [1209, 530] on div "Hello! I'm the CrewAI assistant. What kind of automation do you want to build? …" at bounding box center [676, 306] width 1352 height 612
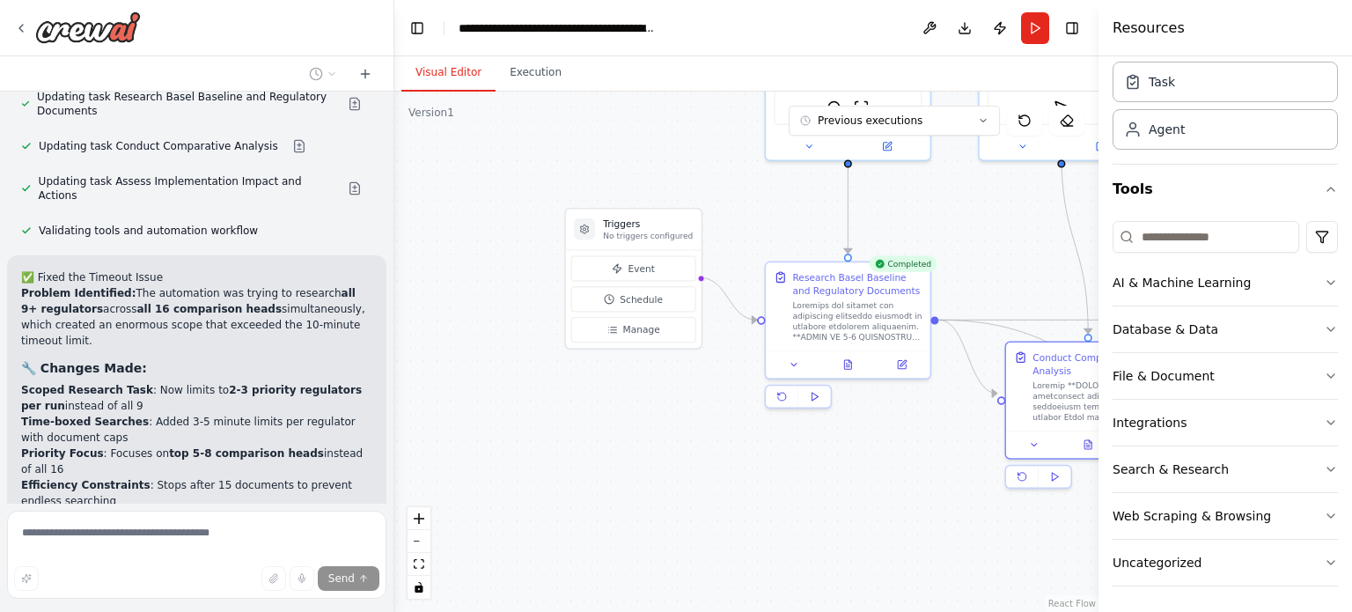
scroll to position [4867, 0]
